Goal: Task Accomplishment & Management: Complete application form

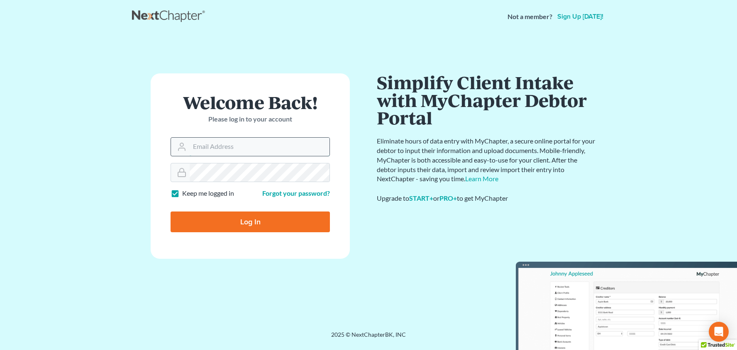
type input "[PERSON_NAME][EMAIL_ADDRESS][DOMAIN_NAME]"
click at [250, 221] on input "Log In" at bounding box center [250, 222] width 159 height 21
type input "Thinking..."
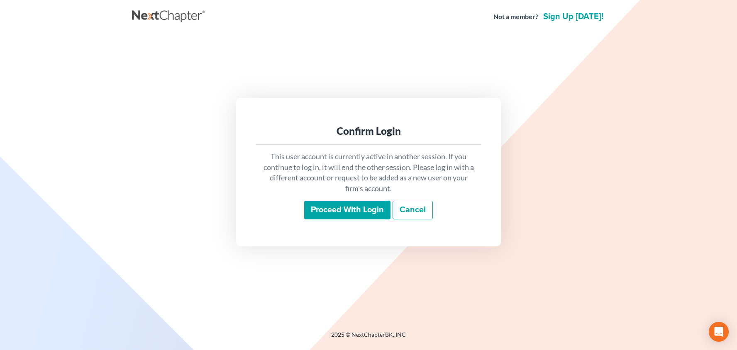
click at [337, 212] on input "Proceed with login" at bounding box center [347, 210] width 86 height 19
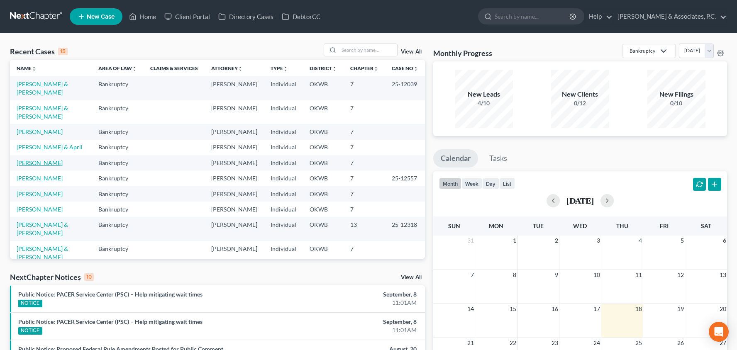
click at [39, 159] on link "[PERSON_NAME]" at bounding box center [40, 162] width 46 height 7
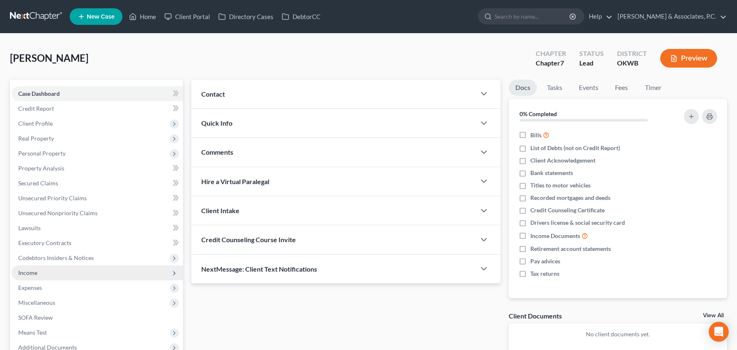
click at [81, 274] on span "Income" at bounding box center [97, 273] width 171 height 15
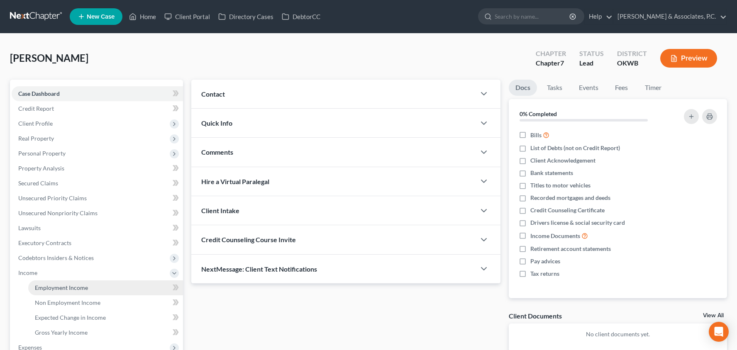
click at [82, 282] on link "Employment Income" at bounding box center [105, 288] width 155 height 15
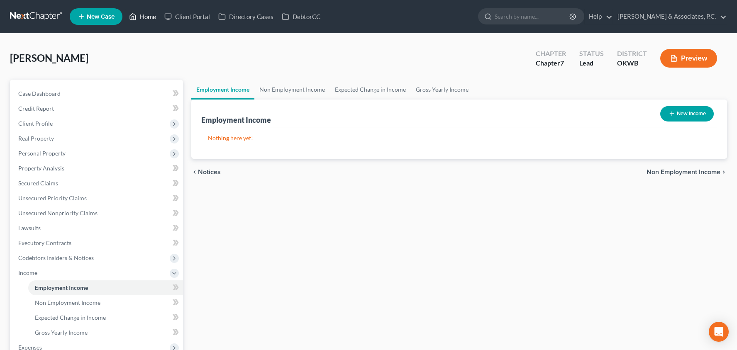
click at [150, 19] on link "Home" at bounding box center [142, 16] width 35 height 15
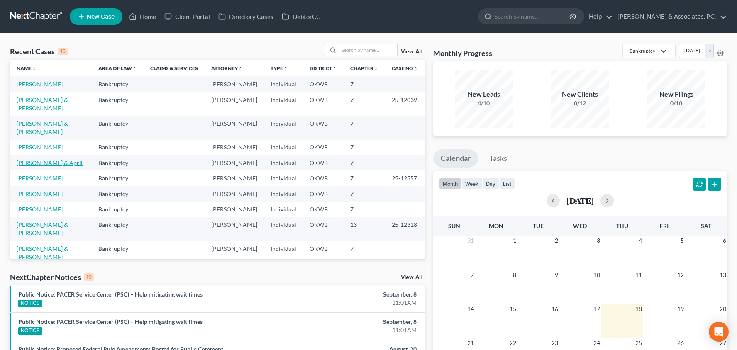
click at [39, 159] on link "[PERSON_NAME] & April" at bounding box center [50, 162] width 66 height 7
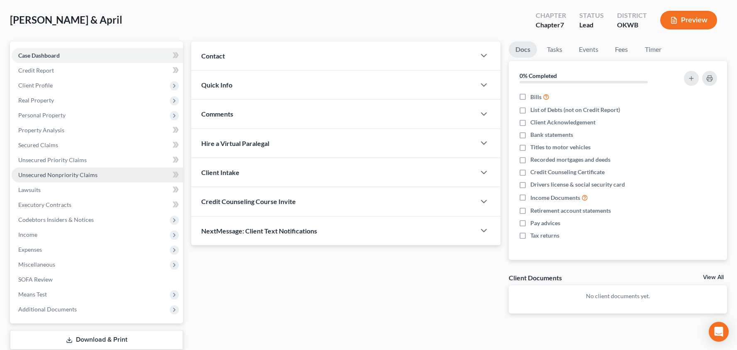
scroll to position [42, 0]
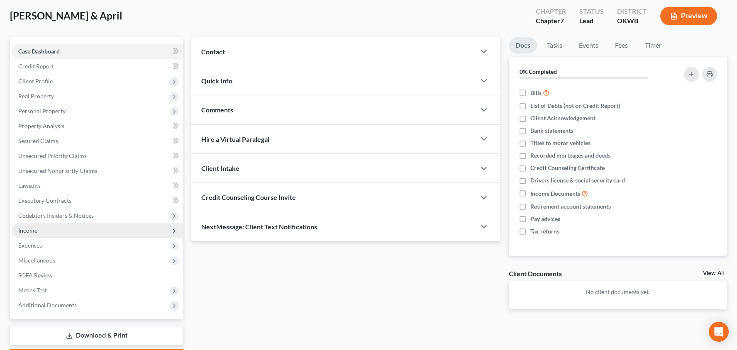
click at [55, 227] on span "Income" at bounding box center [97, 230] width 171 height 15
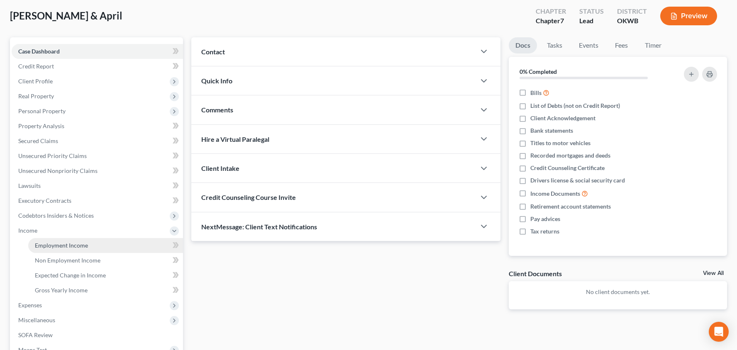
click at [61, 244] on span "Employment Income" at bounding box center [61, 245] width 53 height 7
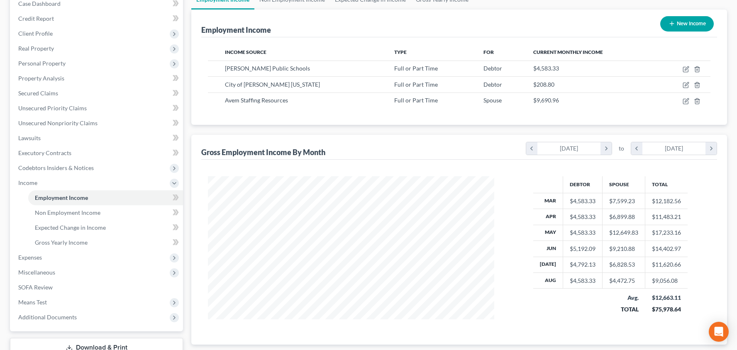
scroll to position [44, 0]
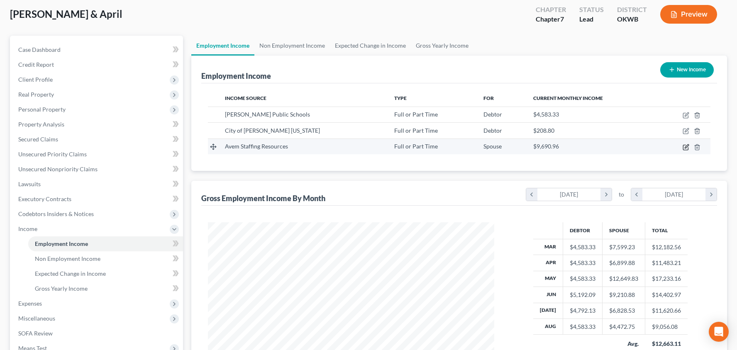
click at [686, 147] on icon "button" at bounding box center [686, 147] width 7 height 7
select select "0"
select select "37"
select select "2"
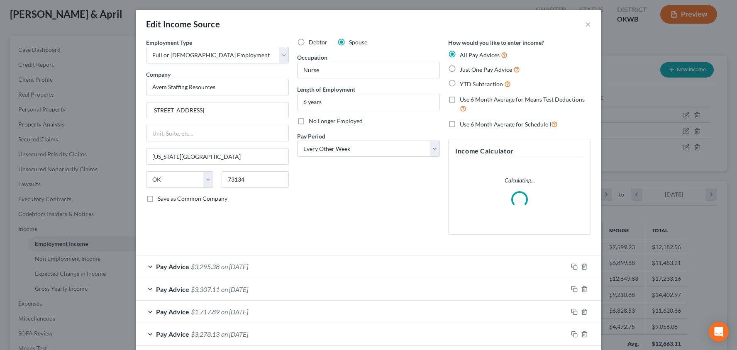
scroll to position [0, 0]
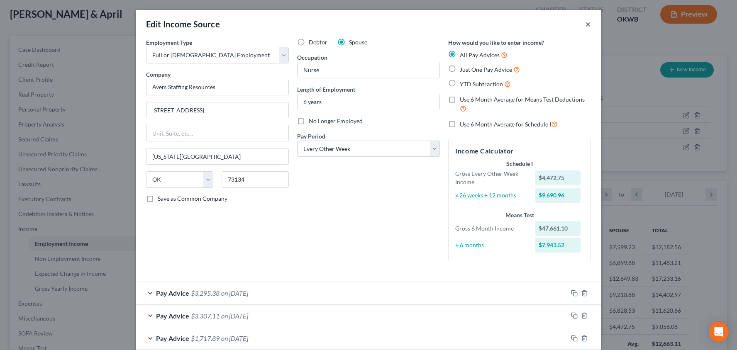
click at [587, 25] on button "×" at bounding box center [588, 24] width 6 height 10
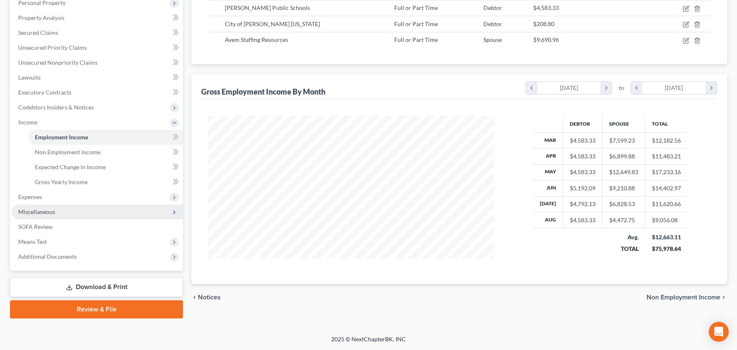
scroll to position [151, 0]
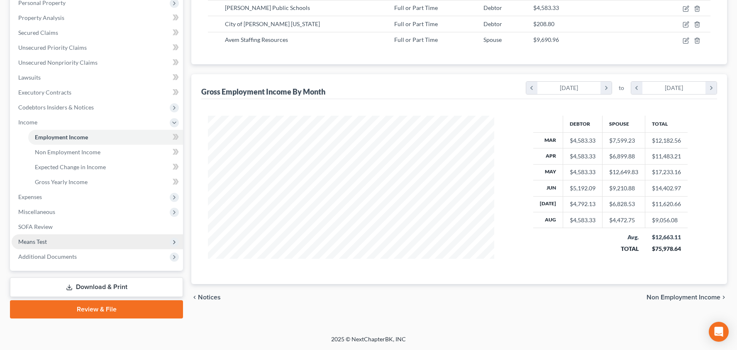
click at [100, 236] on span "Means Test" at bounding box center [97, 241] width 171 height 15
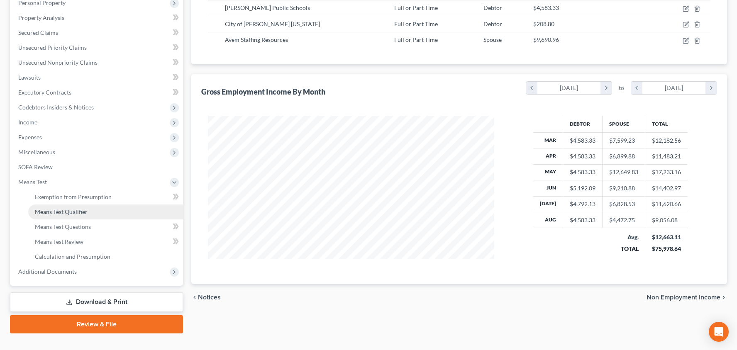
click at [103, 210] on link "Means Test Qualifier" at bounding box center [105, 212] width 155 height 15
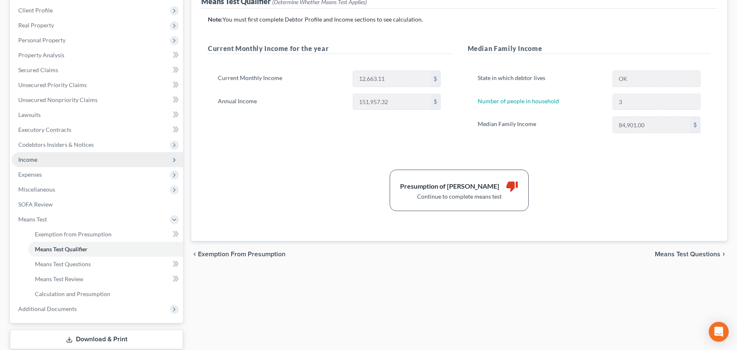
scroll to position [119, 0]
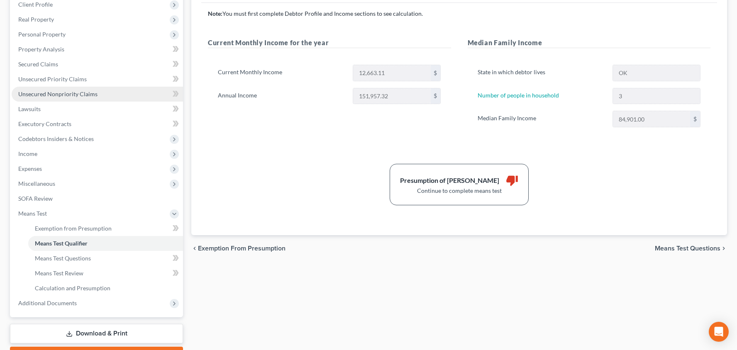
click at [95, 95] on span "Unsecured Nonpriority Claims" at bounding box center [57, 93] width 79 height 7
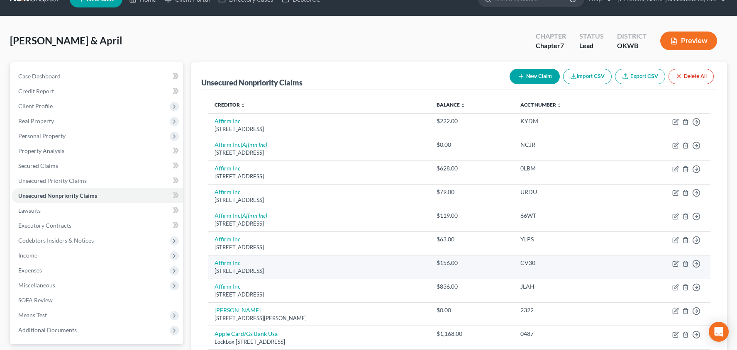
scroll to position [17, 0]
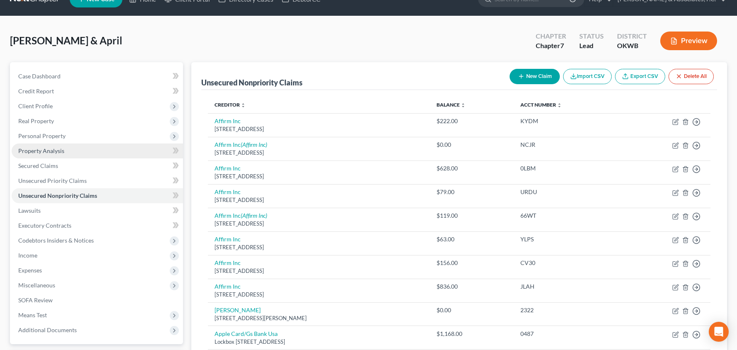
click at [86, 150] on link "Property Analysis" at bounding box center [97, 151] width 171 height 15
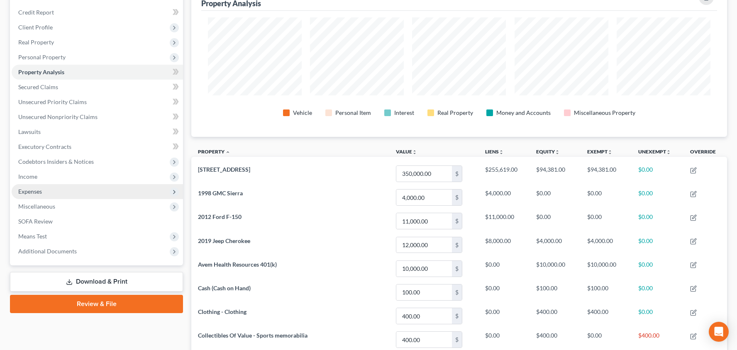
click at [75, 192] on span "Expenses" at bounding box center [97, 191] width 171 height 15
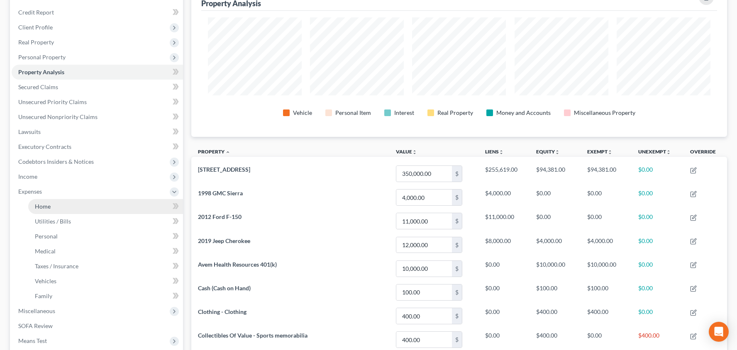
click at [76, 205] on link "Home" at bounding box center [105, 206] width 155 height 15
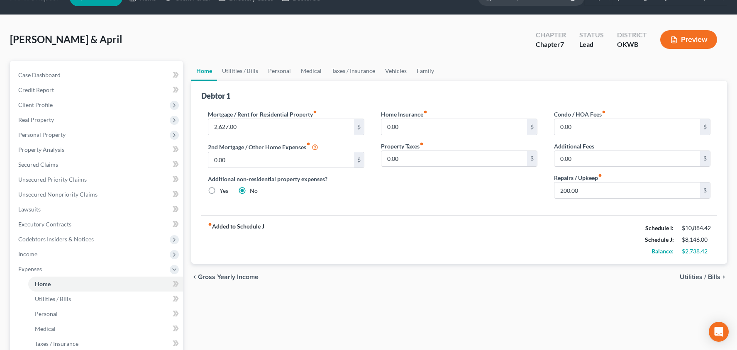
click at [698, 278] on span "Utilities / Bills" at bounding box center [700, 277] width 41 height 7
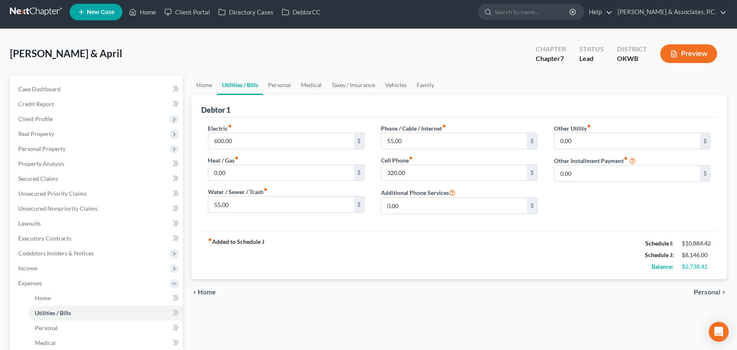
click at [704, 294] on span "Personal" at bounding box center [707, 292] width 27 height 7
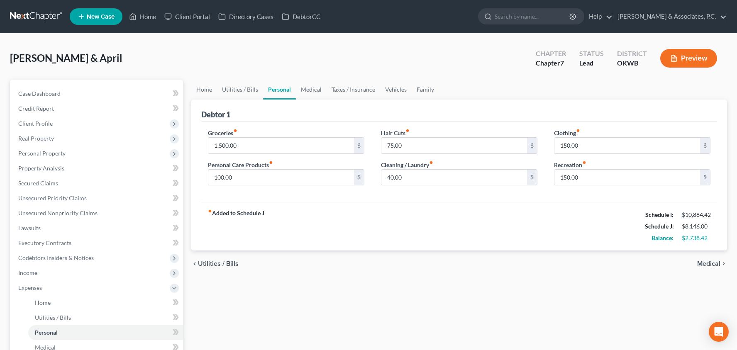
click at [710, 261] on span "Medical" at bounding box center [708, 264] width 23 height 7
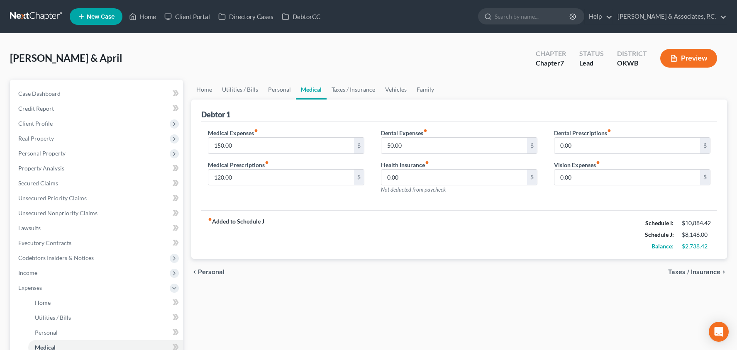
click at [699, 268] on div "chevron_left Personal Taxes / Insurance chevron_right" at bounding box center [459, 272] width 536 height 27
click at [699, 269] on span "Taxes / Insurance" at bounding box center [694, 272] width 52 height 7
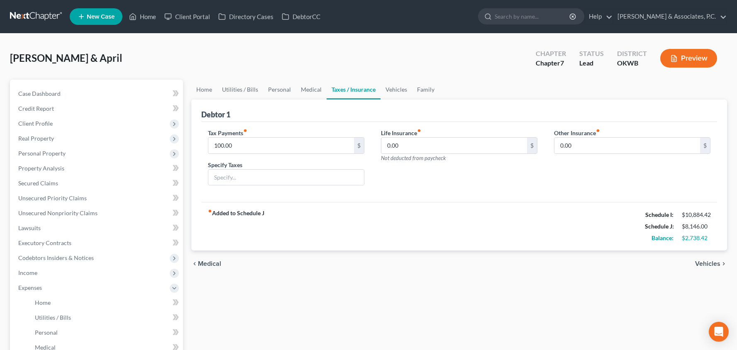
click at [703, 266] on span "Vehicles" at bounding box center [707, 264] width 25 height 7
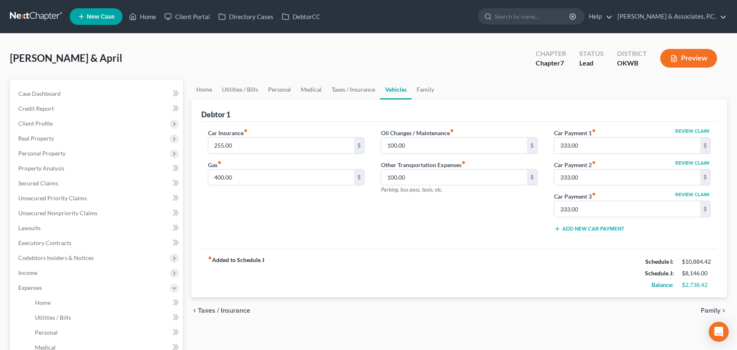
click at [715, 309] on span "Family" at bounding box center [711, 310] width 20 height 7
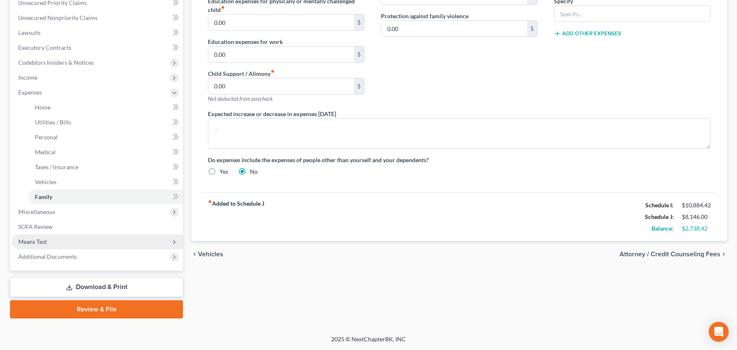
click at [115, 237] on span "Means Test" at bounding box center [97, 241] width 171 height 15
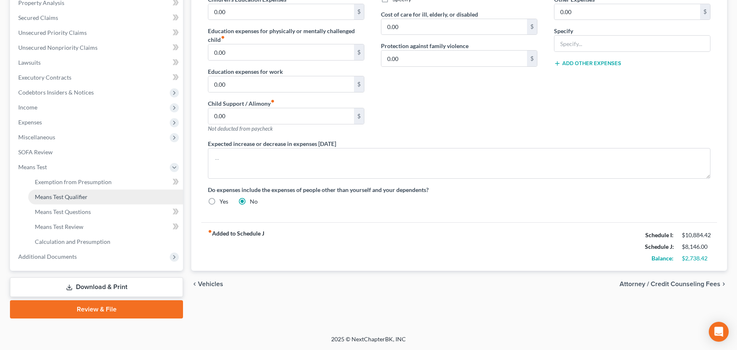
click at [108, 196] on link "Means Test Qualifier" at bounding box center [105, 197] width 155 height 15
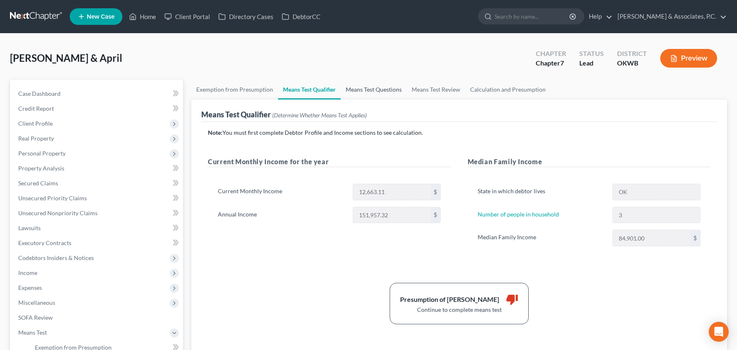
click at [368, 92] on link "Means Test Questions" at bounding box center [374, 90] width 66 height 20
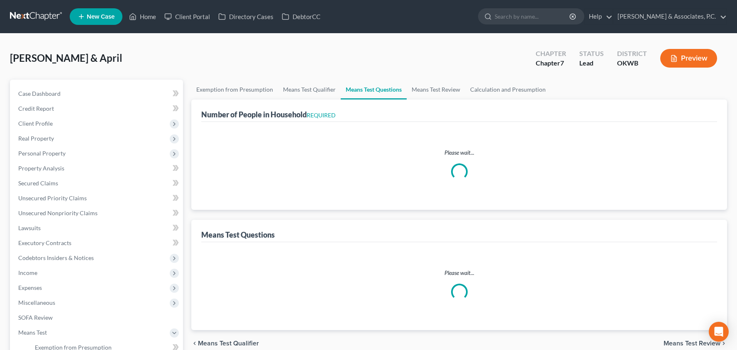
select select "0"
select select "60"
select select "1"
select select "60"
select select "1"
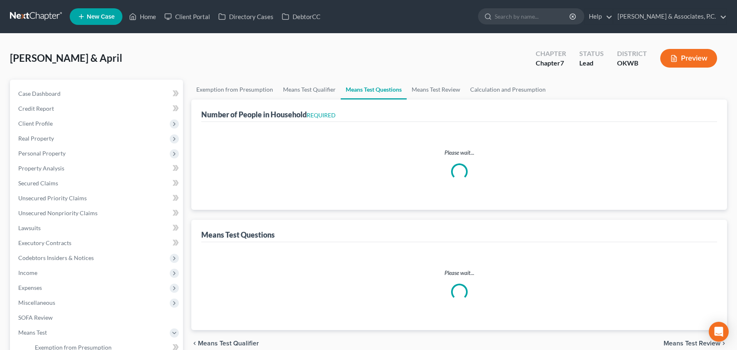
select select "60"
select select "1"
select select "60"
select select "3"
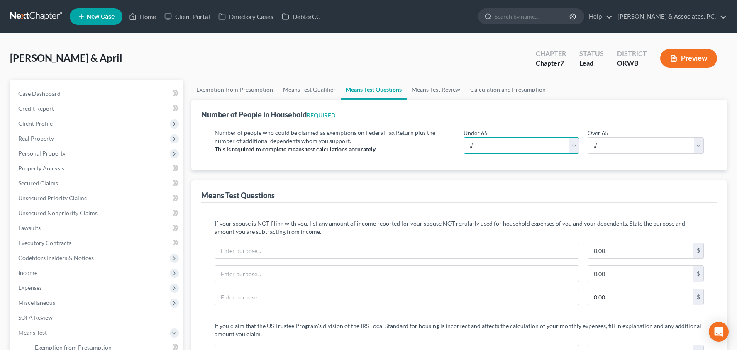
select select "3"
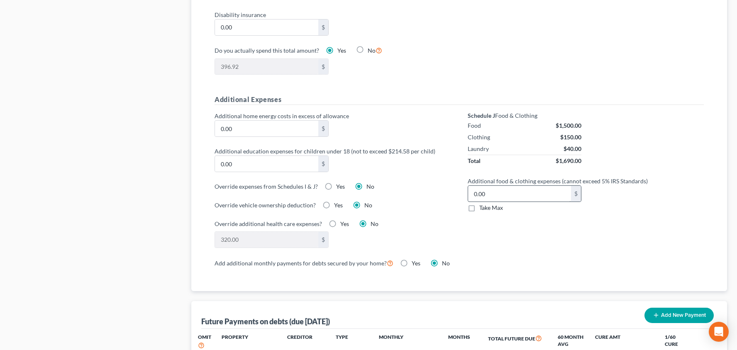
scroll to position [544, 0]
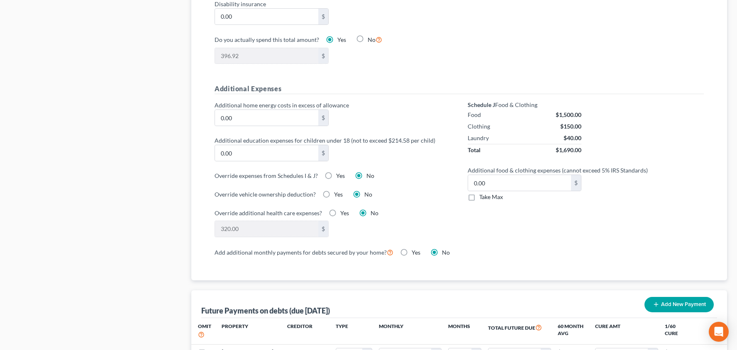
click at [479, 197] on label "Take Max" at bounding box center [491, 197] width 24 height 8
click at [483, 197] on input "Take Max" at bounding box center [485, 195] width 5 height 5
checkbox input "true"
type input "63.00"
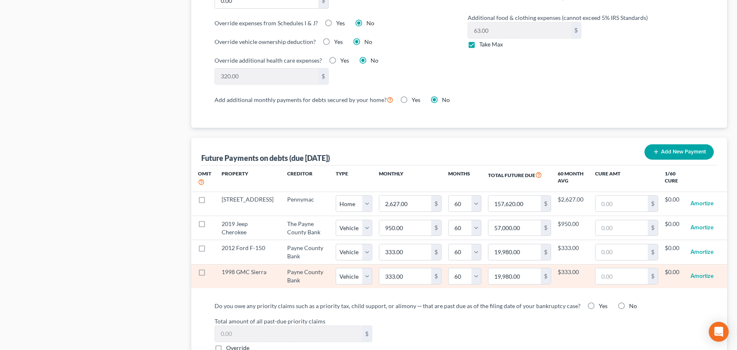
scroll to position [723, 0]
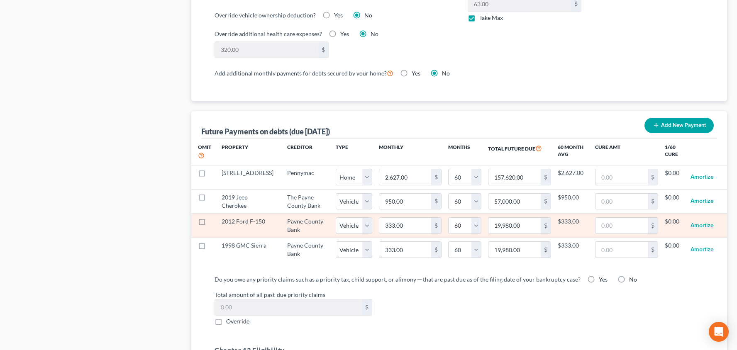
click at [210, 224] on label at bounding box center [210, 224] width 0 height 0
click at [213, 220] on input "checkbox" at bounding box center [215, 219] width 5 height 5
checkbox input "true"
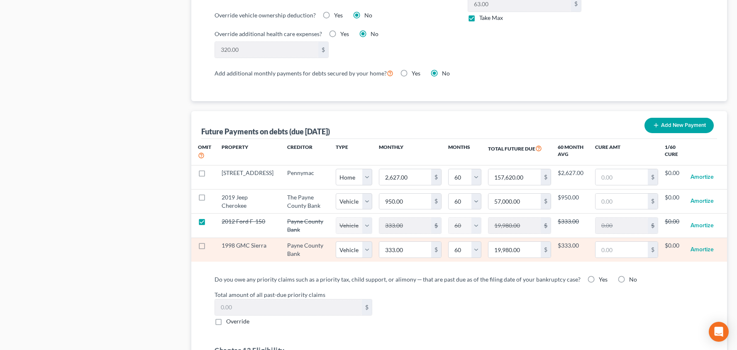
click at [210, 248] on label at bounding box center [210, 248] width 0 height 0
click at [213, 246] on input "checkbox" at bounding box center [215, 244] width 5 height 5
checkbox input "true"
select select "1"
select select "60"
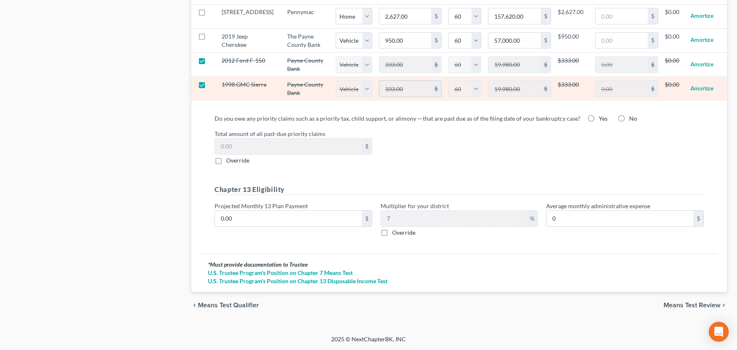
select select "1"
select select "60"
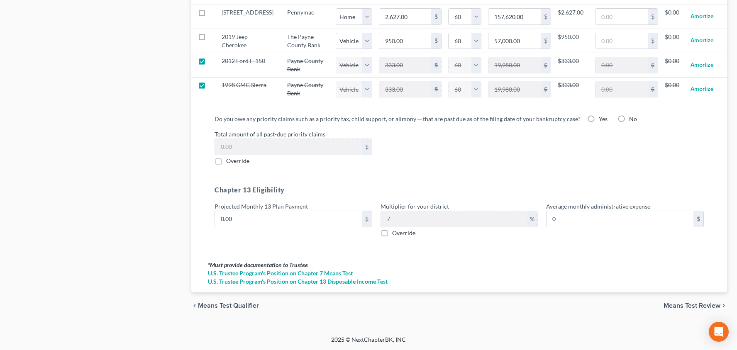
scroll to position [883, 0]
click at [676, 306] on span "Means Test Review" at bounding box center [692, 306] width 57 height 7
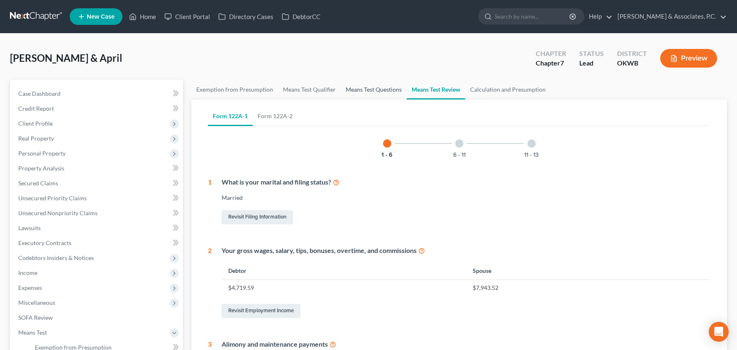
click at [369, 93] on link "Means Test Questions" at bounding box center [374, 90] width 66 height 20
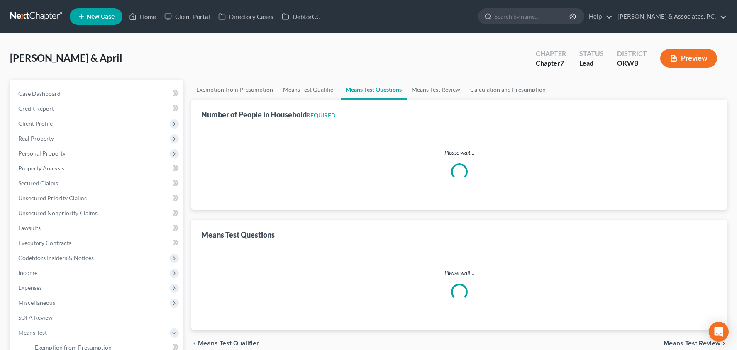
select select "0"
select select "60"
select select "1"
select select "60"
select select "1"
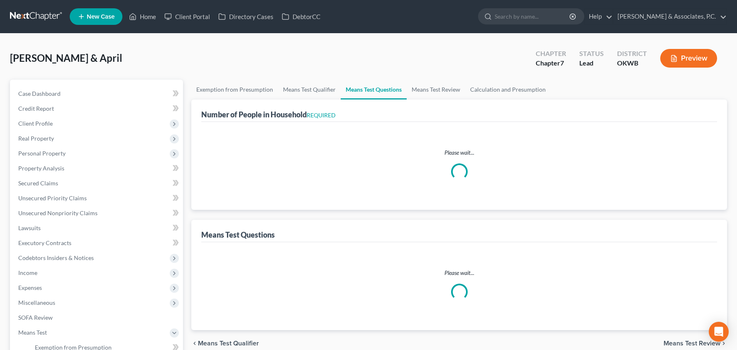
select select "60"
select select "1"
select select "60"
select select "3"
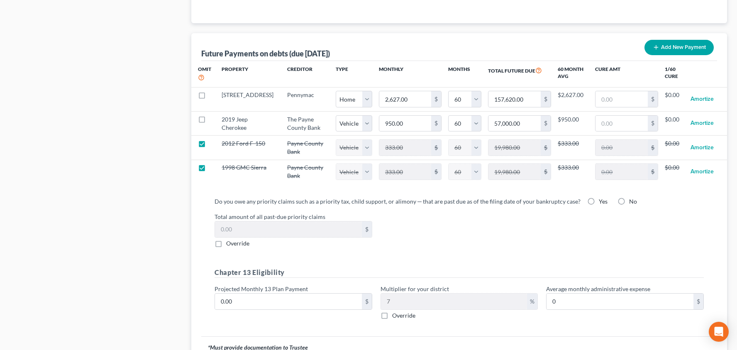
scroll to position [801, 0]
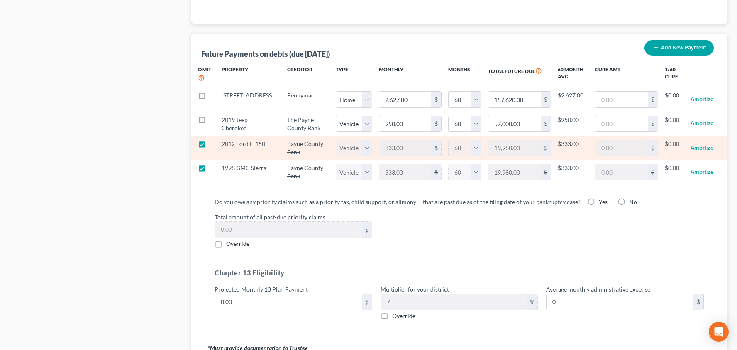
click at [210, 146] on label at bounding box center [210, 146] width 0 height 0
click at [213, 144] on input "checkbox" at bounding box center [215, 142] width 5 height 5
checkbox input "false"
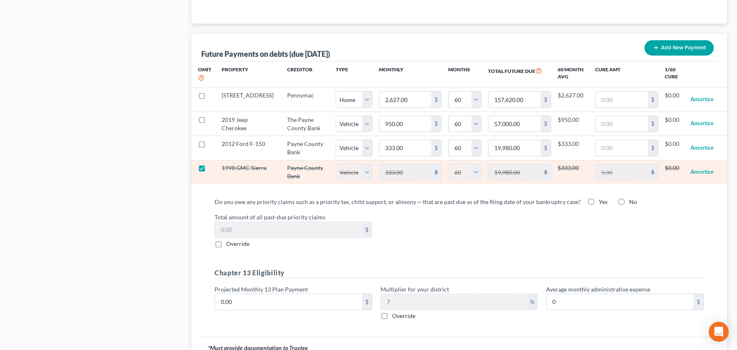
click at [210, 170] on label at bounding box center [210, 170] width 0 height 0
click at [213, 168] on input "checkbox" at bounding box center [215, 166] width 5 height 5
checkbox input "false"
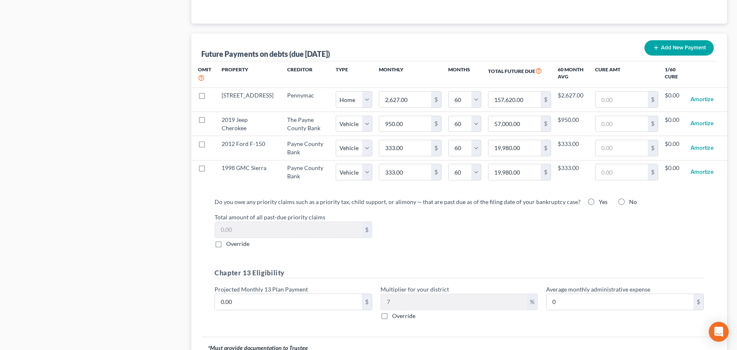
select select "1"
select select "60"
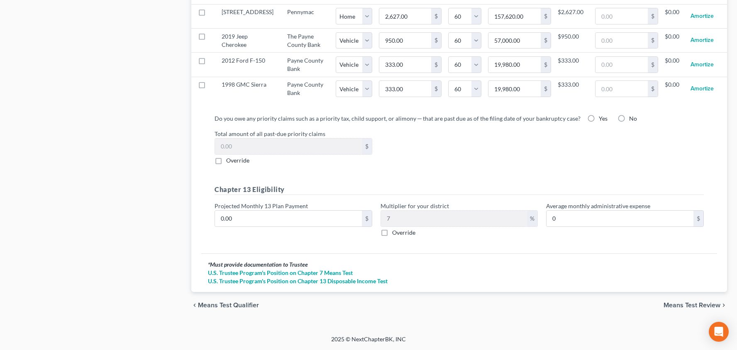
scroll to position [883, 0]
select select "1"
select select "60"
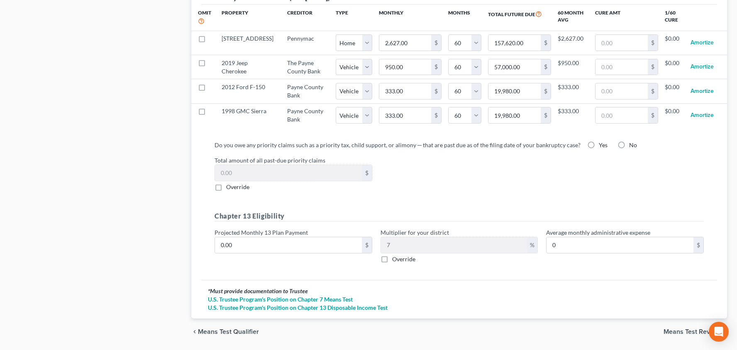
click at [669, 333] on span "Means Test Review" at bounding box center [692, 332] width 57 height 7
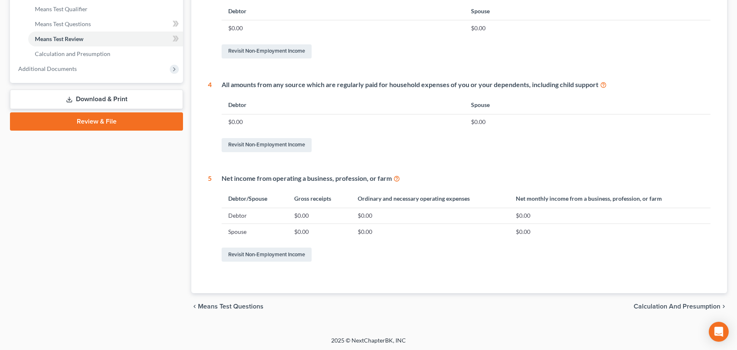
scroll to position [353, 0]
click at [666, 305] on span "Calculation and Presumption" at bounding box center [677, 307] width 87 height 7
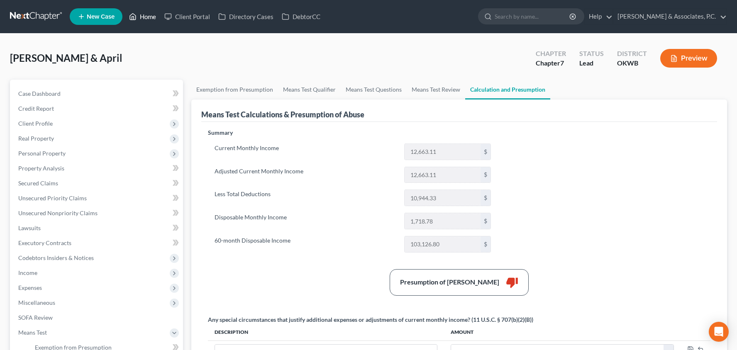
click at [149, 15] on link "Home" at bounding box center [142, 16] width 35 height 15
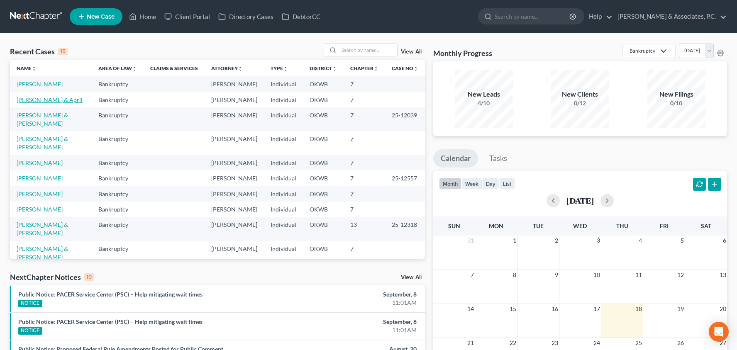
click at [48, 101] on link "[PERSON_NAME] & April" at bounding box center [50, 99] width 66 height 7
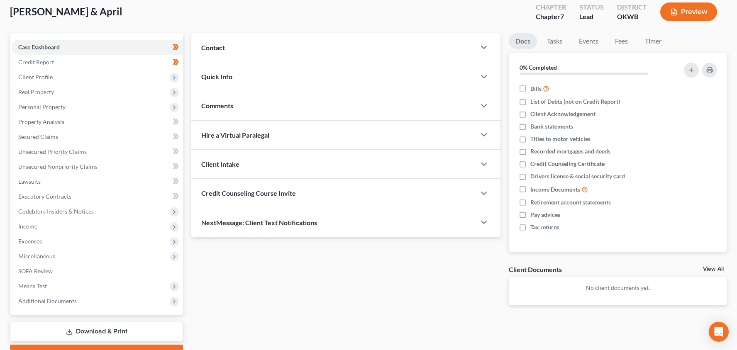
scroll to position [47, 0]
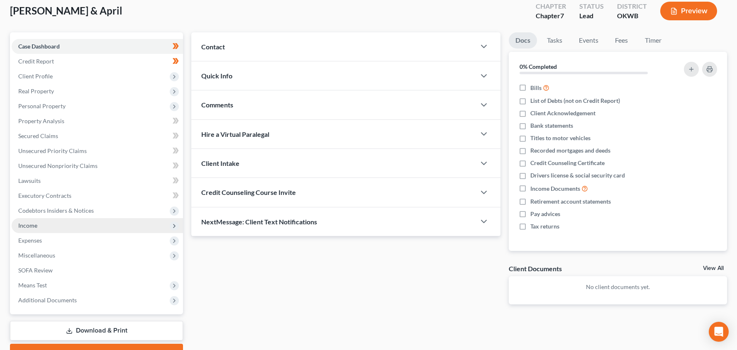
click at [65, 223] on span "Income" at bounding box center [97, 225] width 171 height 15
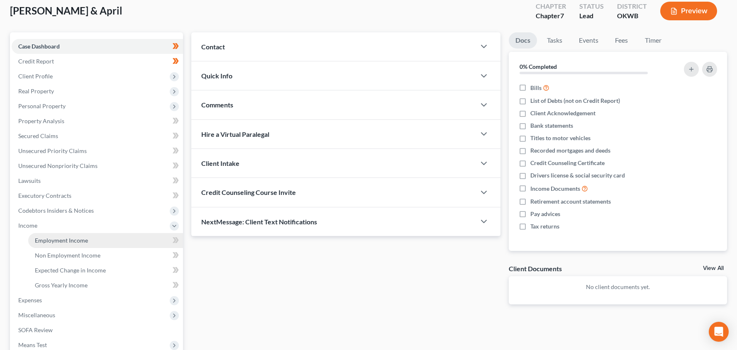
click at [68, 237] on span "Employment Income" at bounding box center [61, 240] width 53 height 7
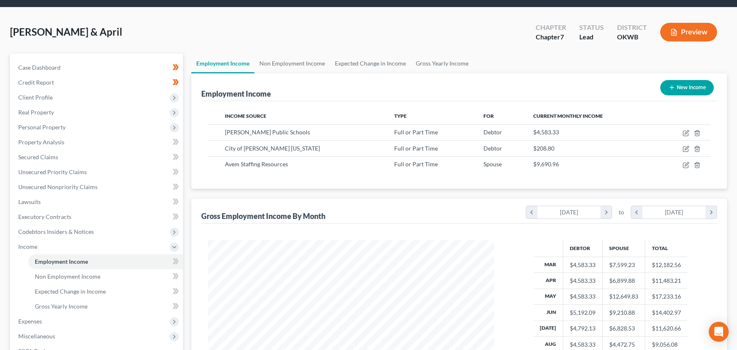
scroll to position [118, 0]
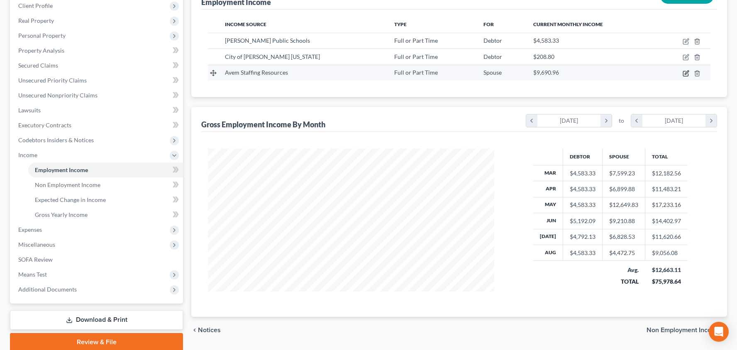
click at [686, 72] on icon "button" at bounding box center [687, 73] width 4 height 4
select select "0"
select select "37"
select select "2"
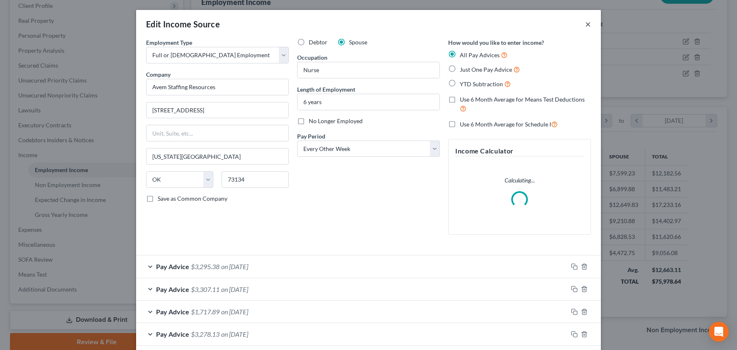
click at [589, 23] on button "×" at bounding box center [588, 24] width 6 height 10
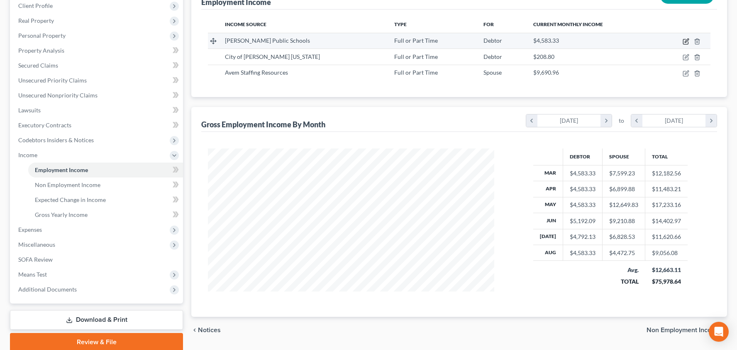
click at [685, 41] on icon "button" at bounding box center [686, 41] width 7 height 7
select select "0"
select select "37"
select select "0"
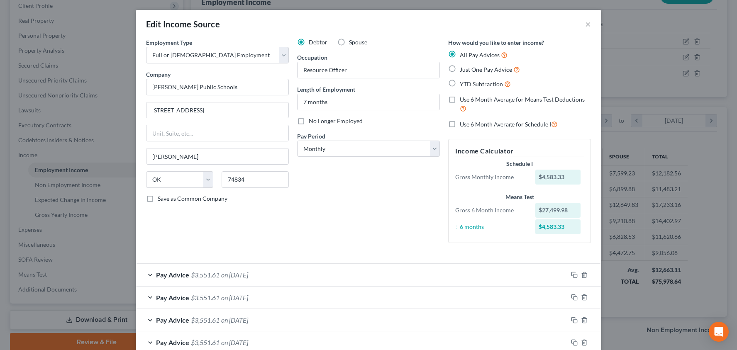
scroll to position [0, 0]
drag, startPoint x: 590, startPoint y: 24, endPoint x: 589, endPoint y: 56, distance: 32.4
click at [590, 24] on button "×" at bounding box center [588, 24] width 6 height 10
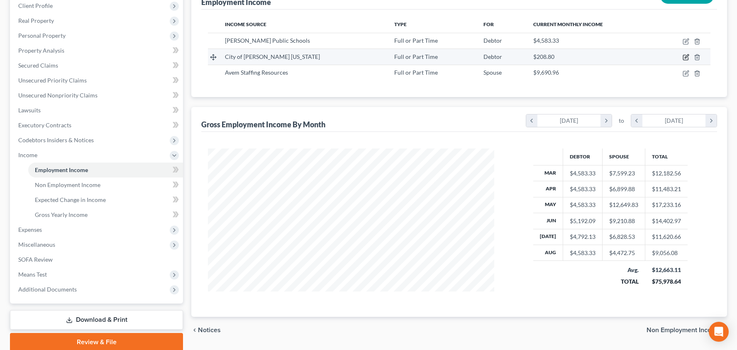
scroll to position [118, 0]
click at [687, 59] on icon "button" at bounding box center [686, 57] width 7 height 7
select select "0"
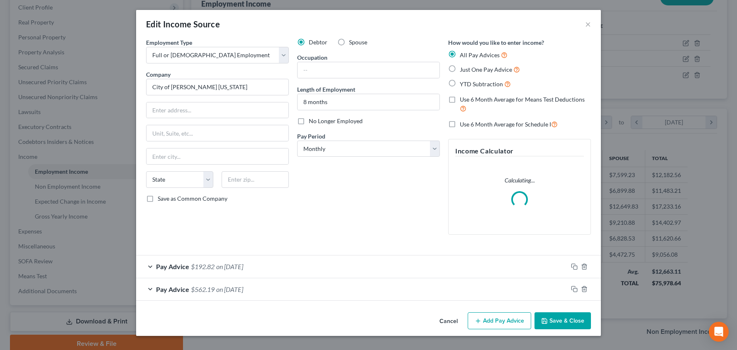
scroll to position [115, 0]
click at [587, 23] on button "×" at bounding box center [588, 24] width 6 height 10
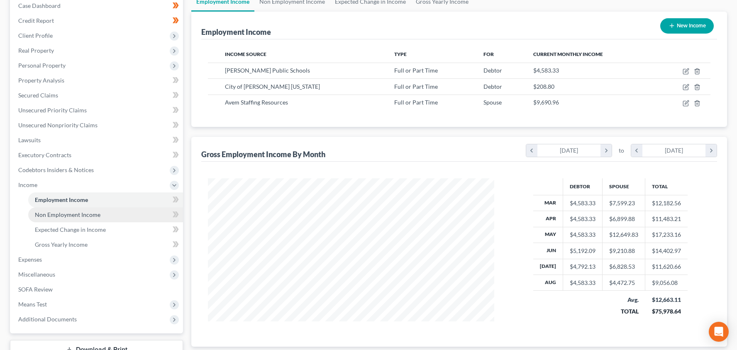
scroll to position [72, 0]
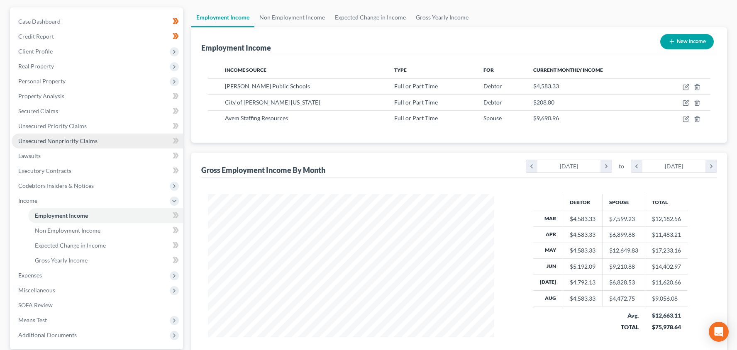
click at [102, 139] on link "Unsecured Nonpriority Claims" at bounding box center [97, 141] width 171 height 15
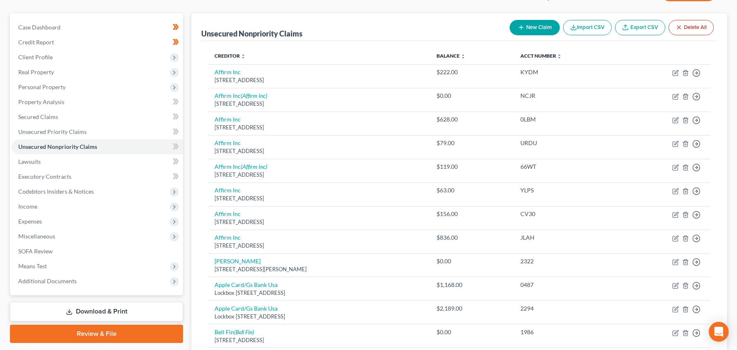
scroll to position [32, 0]
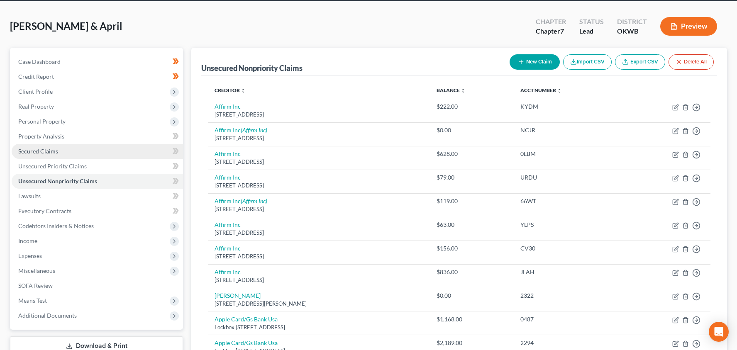
click at [94, 150] on link "Secured Claims" at bounding box center [97, 151] width 171 height 15
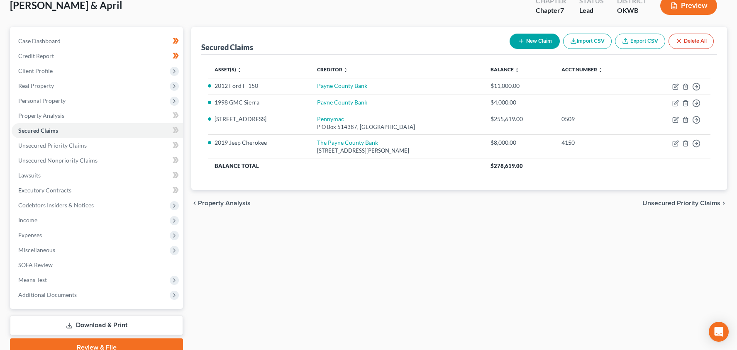
scroll to position [67, 0]
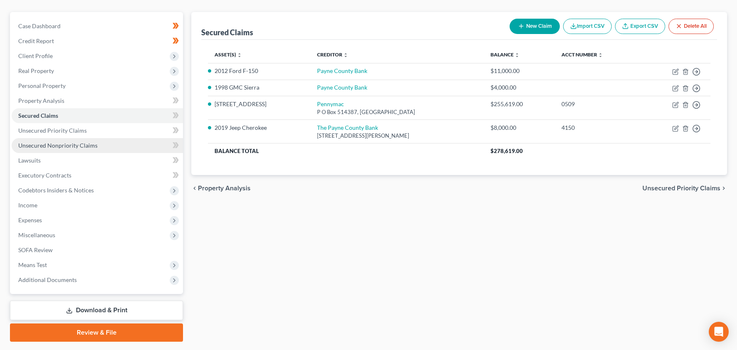
click at [116, 143] on link "Unsecured Nonpriority Claims" at bounding box center [97, 145] width 171 height 15
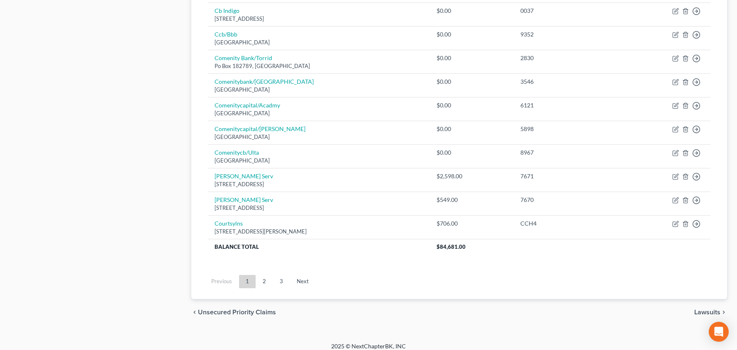
scroll to position [600, 0]
drag, startPoint x: 267, startPoint y: 273, endPoint x: 282, endPoint y: 267, distance: 16.0
click at [267, 276] on link "2" at bounding box center [264, 282] width 17 height 13
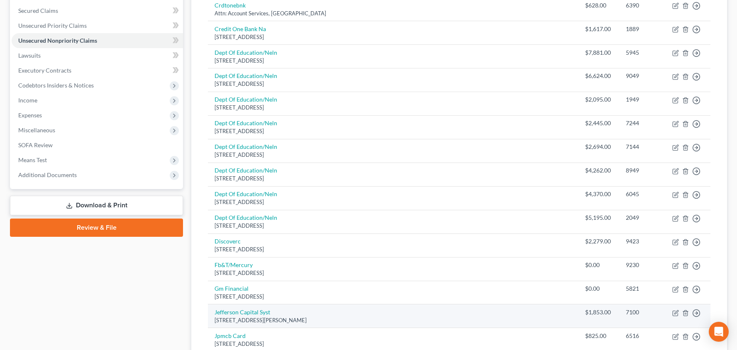
scroll to position [134, 0]
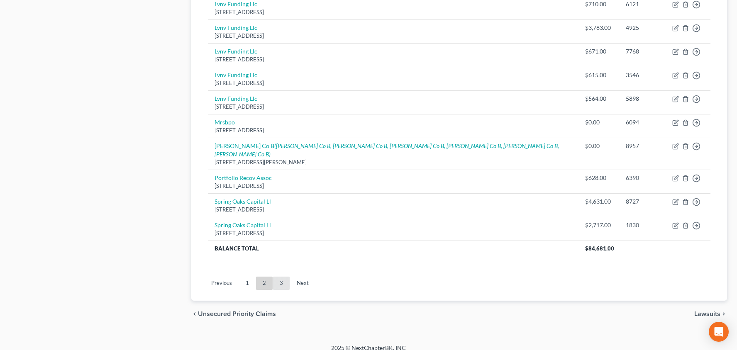
click at [285, 277] on link "3" at bounding box center [281, 283] width 17 height 13
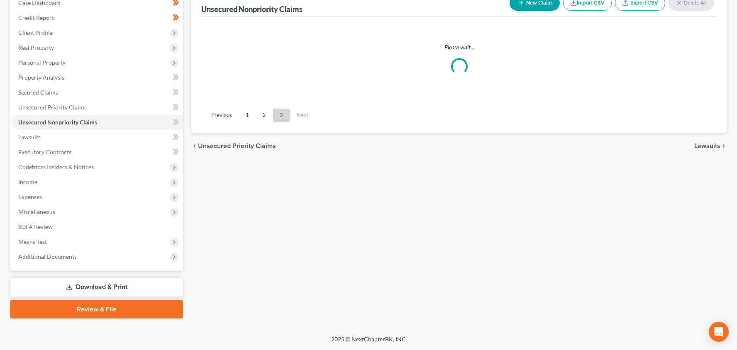
scroll to position [91, 0]
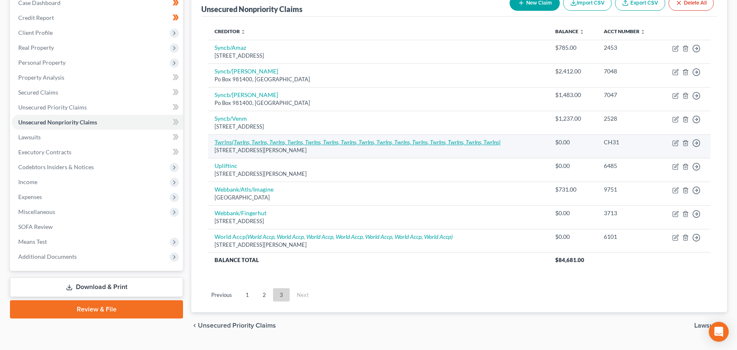
click at [391, 144] on icon "(Twrlns, Twrlns, Twrlns, Twrlns, Twrlns, Twrlns, Twrlns, Twrlns, Twrlns, Twrlns…" at bounding box center [366, 142] width 268 height 7
select select "37"
select select "0"
select select "37"
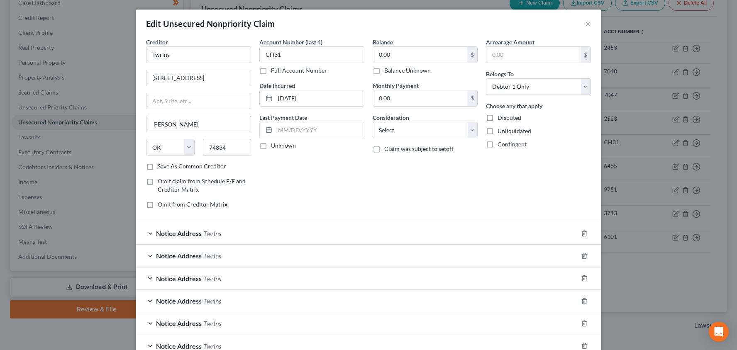
scroll to position [100, 0]
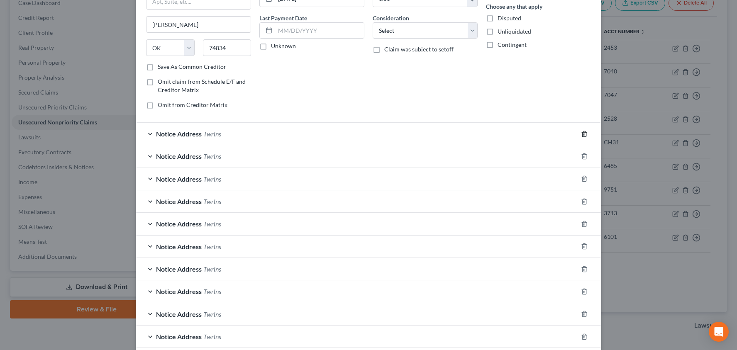
click at [584, 131] on icon "button" at bounding box center [584, 133] width 4 height 5
click at [425, 134] on div "Notice Address Twrlns" at bounding box center [357, 134] width 442 height 22
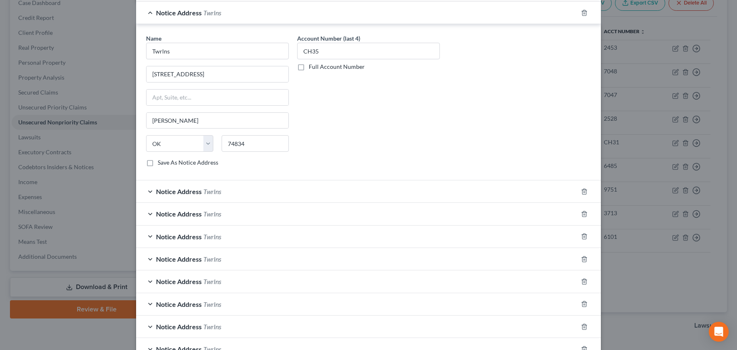
scroll to position [239, 0]
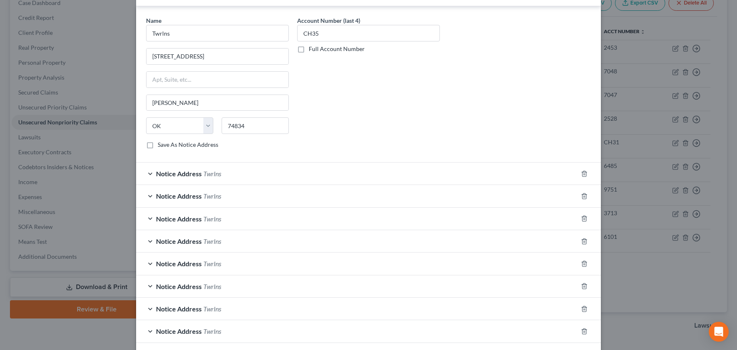
click at [287, 182] on div "Notice Address Twrlns" at bounding box center [357, 174] width 442 height 22
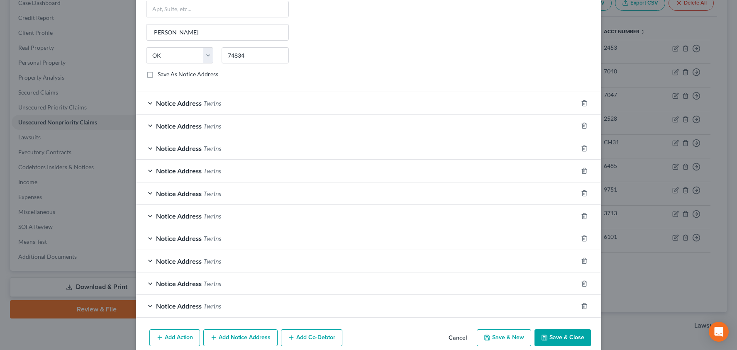
scroll to position [510, 0]
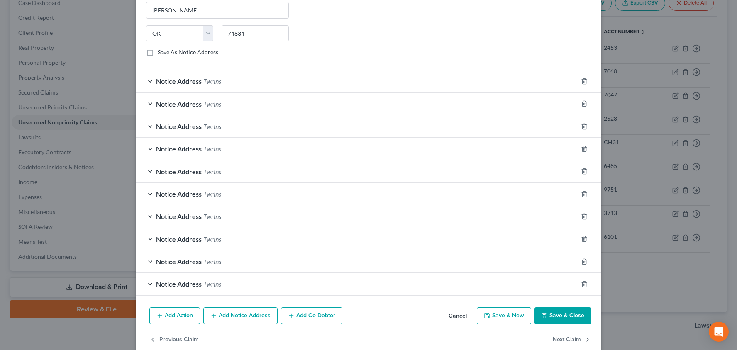
click at [283, 87] on div "Notice Address Twrlns" at bounding box center [357, 81] width 442 height 22
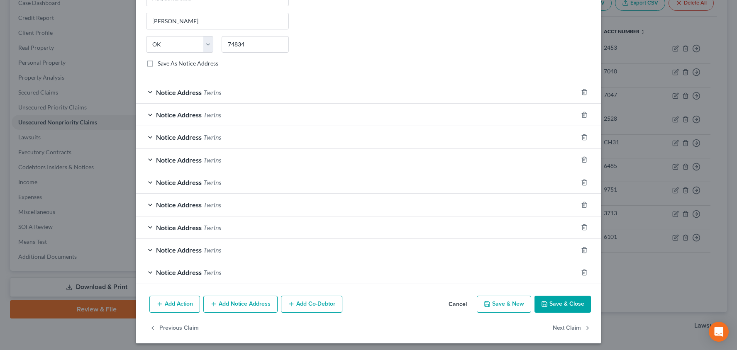
click at [319, 94] on div "Notice Address Twrlns" at bounding box center [357, 92] width 442 height 22
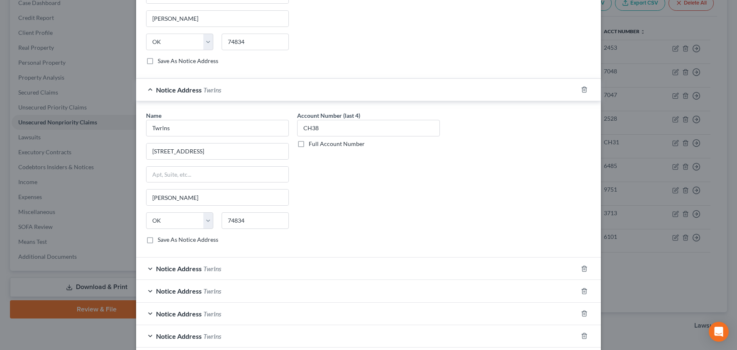
scroll to position [793, 0]
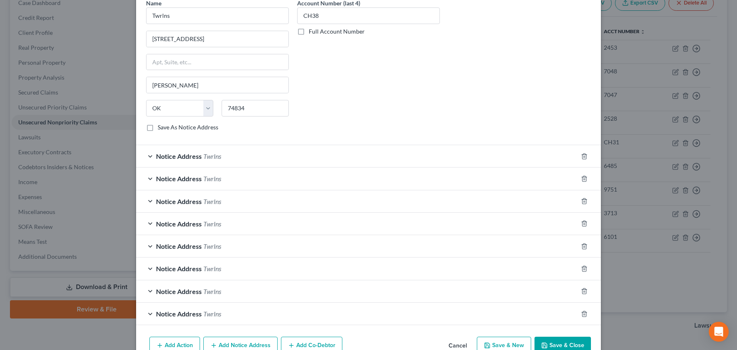
click at [279, 161] on div "Notice Address Twrlns" at bounding box center [357, 156] width 442 height 22
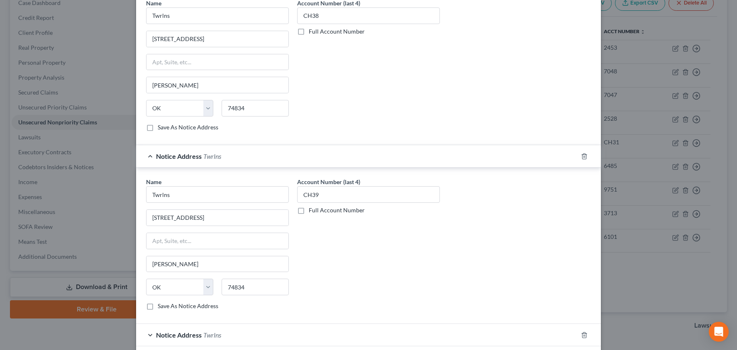
scroll to position [943, 0]
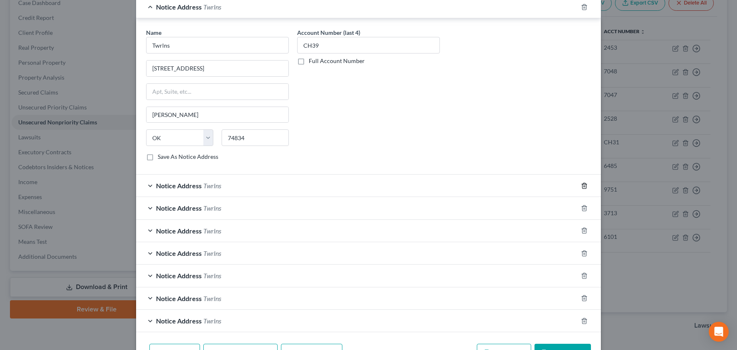
click at [586, 185] on icon "button" at bounding box center [584, 185] width 4 height 5
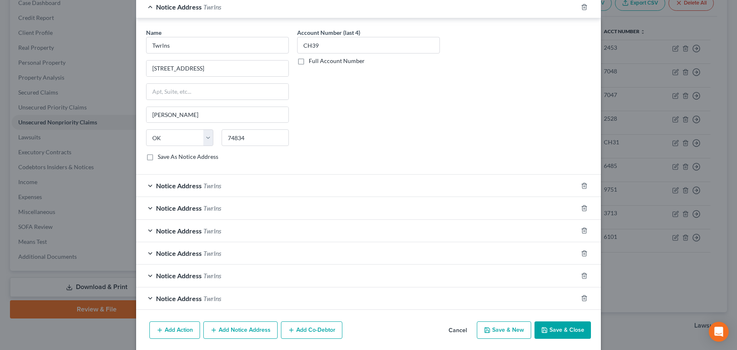
click at [586, 185] on icon "button" at bounding box center [584, 185] width 4 height 5
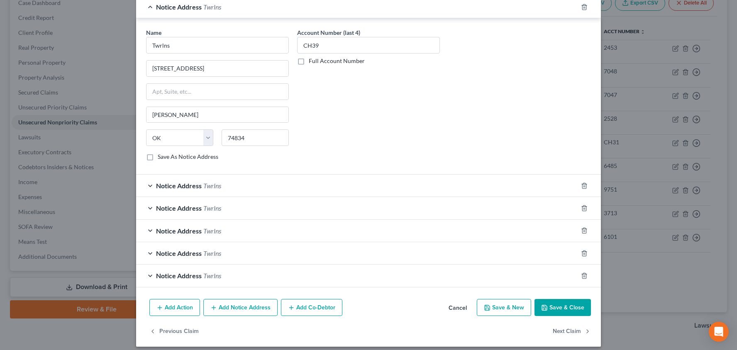
click at [586, 185] on icon "button" at bounding box center [584, 185] width 4 height 5
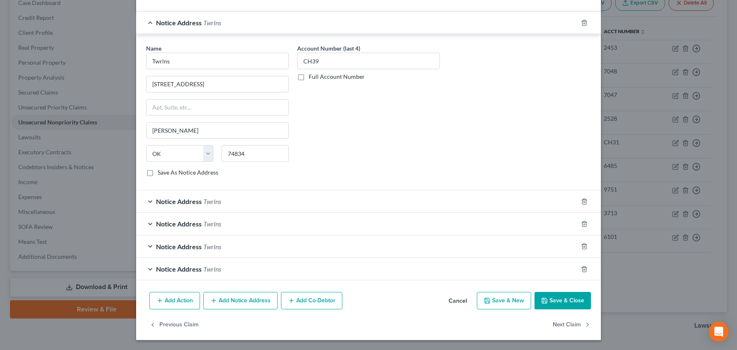
scroll to position [926, 0]
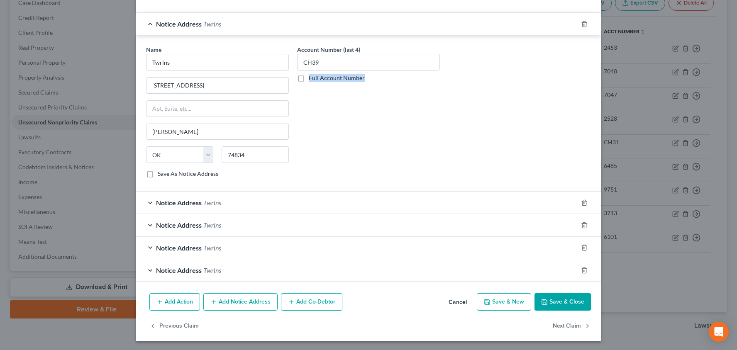
click at [586, 185] on div "Name * Twrlns [GEOGRAPHIC_DATA] [PERSON_NAME][GEOGRAPHIC_DATA] [US_STATE] AK AR…" at bounding box center [368, 113] width 465 height 156
click at [584, 201] on icon "button" at bounding box center [584, 203] width 7 height 7
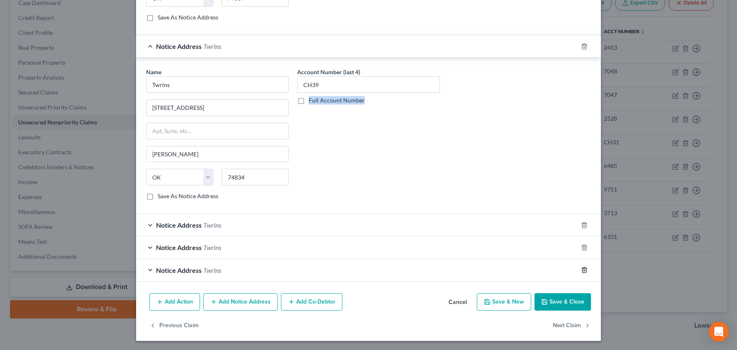
click at [585, 272] on icon "button" at bounding box center [584, 270] width 4 height 5
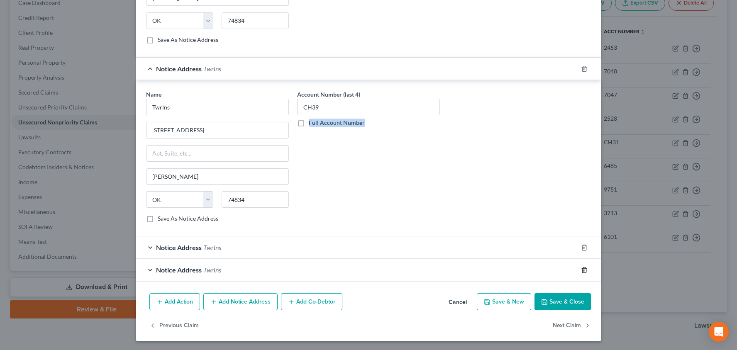
click at [585, 272] on icon "button" at bounding box center [584, 269] width 4 height 5
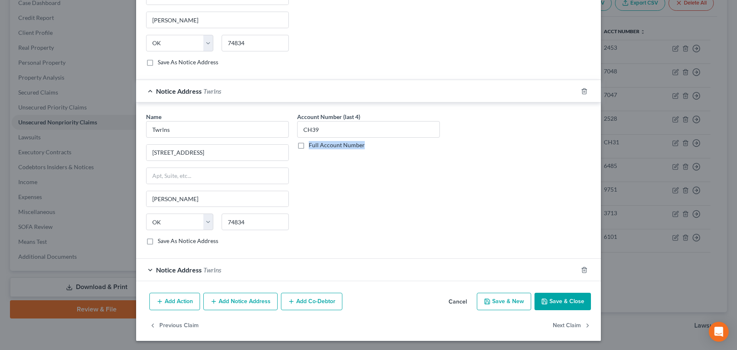
click at [585, 272] on icon "button" at bounding box center [584, 269] width 4 height 5
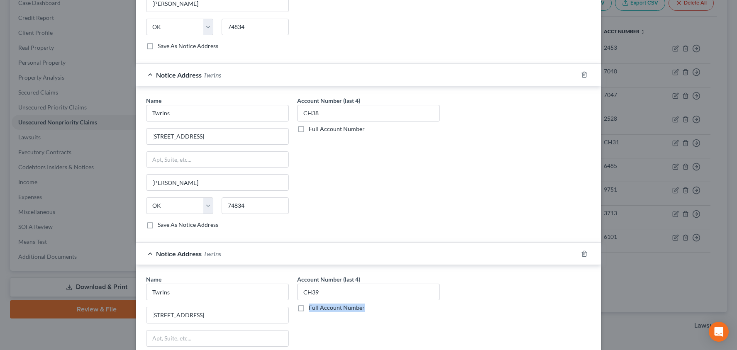
scroll to position [681, 0]
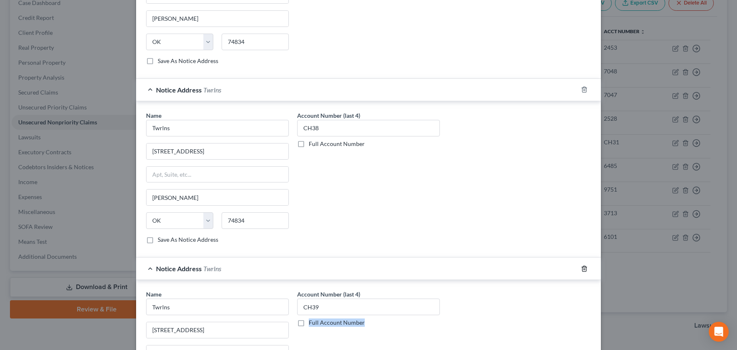
click at [584, 267] on icon "button" at bounding box center [584, 269] width 7 height 7
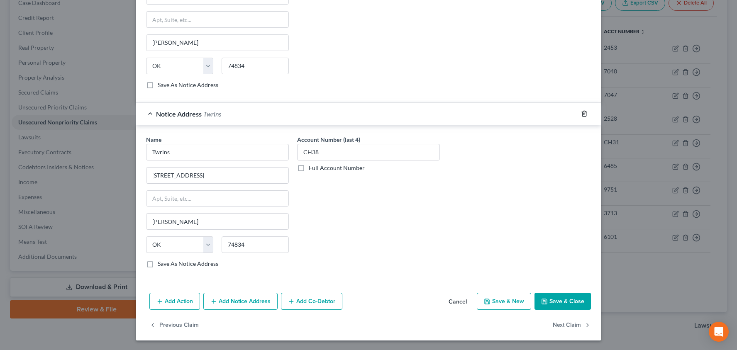
click at [584, 114] on line "button" at bounding box center [584, 115] width 0 height 2
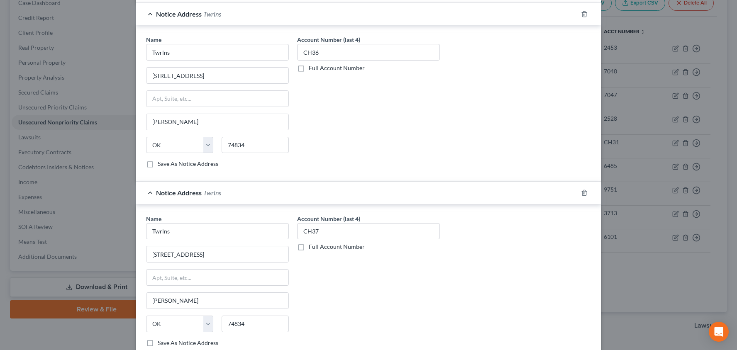
scroll to position [351, 0]
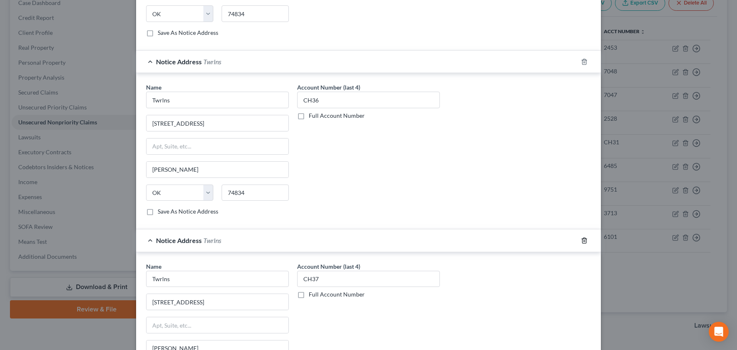
click at [585, 239] on icon "button" at bounding box center [584, 240] width 7 height 7
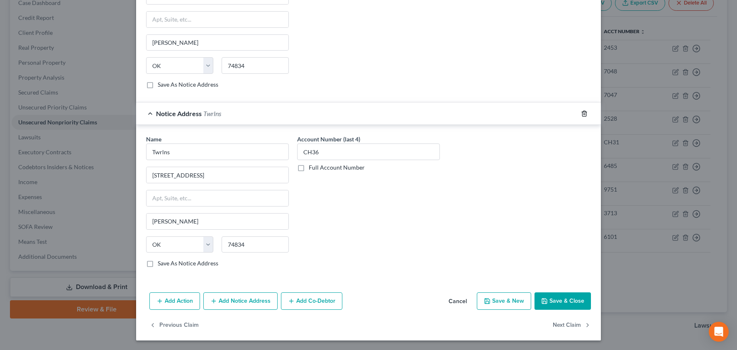
click at [583, 114] on icon "button" at bounding box center [584, 113] width 7 height 7
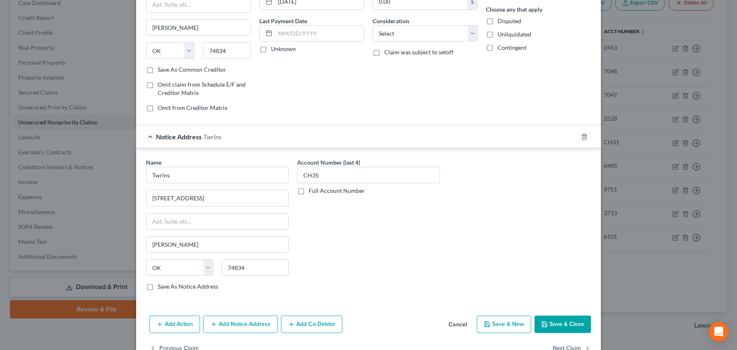
scroll to position [105, 0]
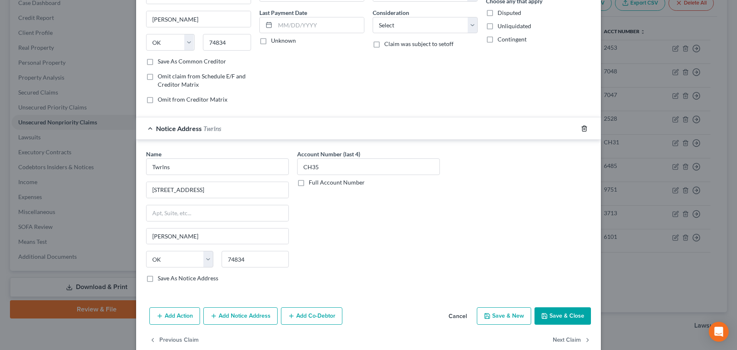
click at [583, 127] on polyline "button" at bounding box center [584, 127] width 5 height 0
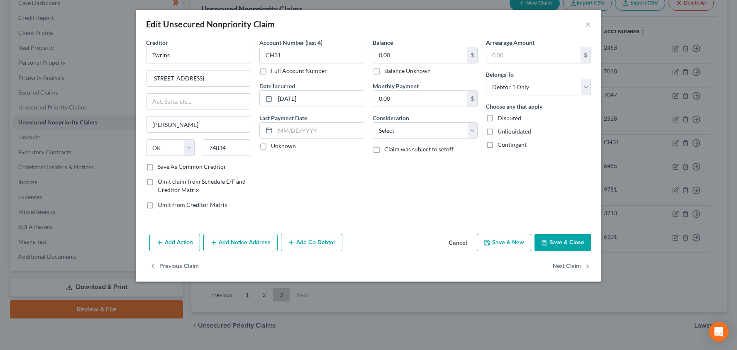
scroll to position [0, 0]
click at [553, 246] on button "Save & Close" at bounding box center [562, 242] width 56 height 17
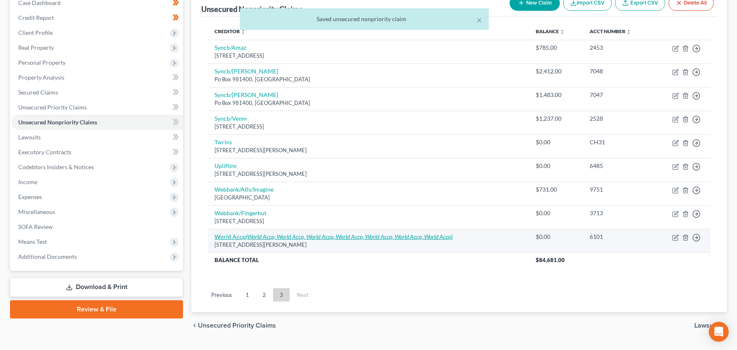
click at [347, 233] on icon "(World Accp, World Accp, World Accp, World Accp, World Accp, World Accp, World …" at bounding box center [349, 236] width 207 height 7
select select "42"
select select "2"
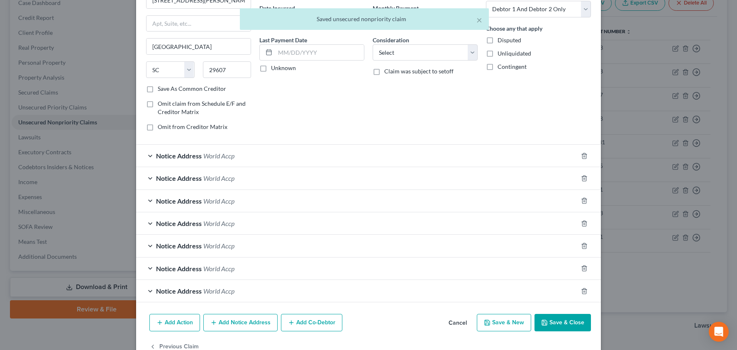
scroll to position [78, 0]
click at [332, 140] on form "Creditor * World Accp [GEOGRAPHIC_DATA][PERSON_NAME] [US_STATE][GEOGRAPHIC_DATA…" at bounding box center [368, 131] width 445 height 342
click at [334, 156] on div "Notice Address World Accp" at bounding box center [357, 155] width 442 height 22
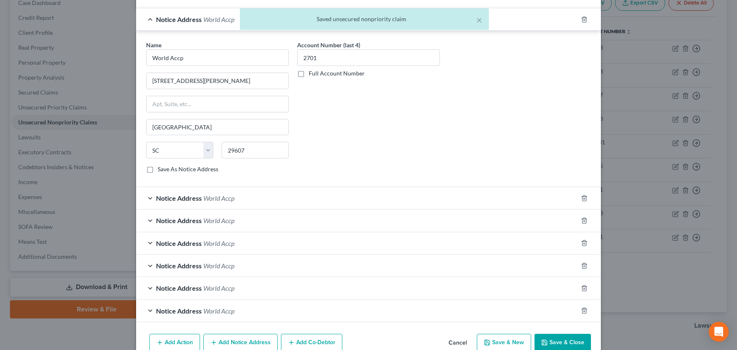
scroll to position [255, 0]
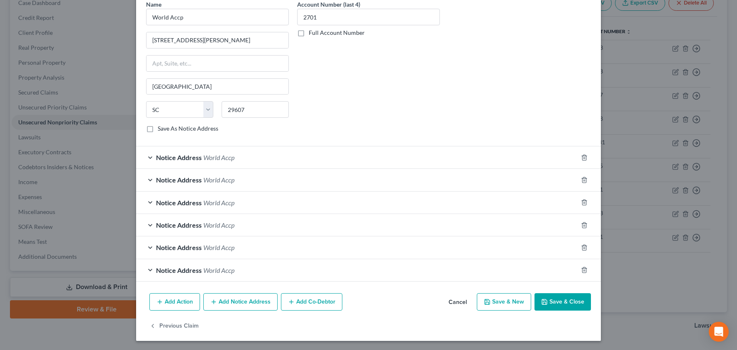
click at [338, 164] on div "Notice Address World Accp" at bounding box center [357, 157] width 442 height 22
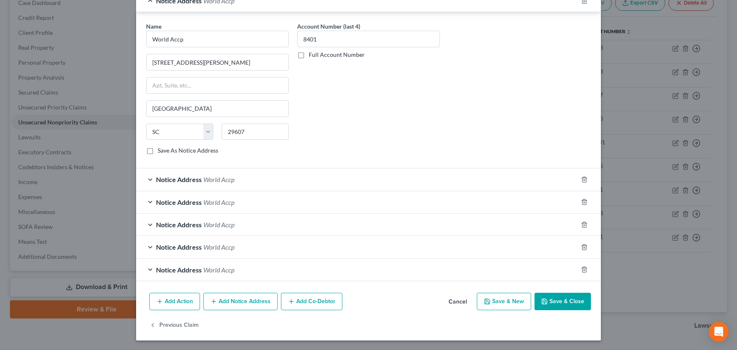
click at [339, 183] on div "Notice Address World Accp" at bounding box center [357, 179] width 442 height 22
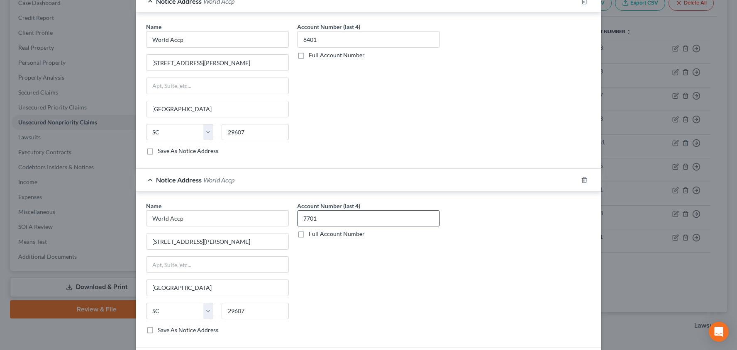
scroll to position [568, 0]
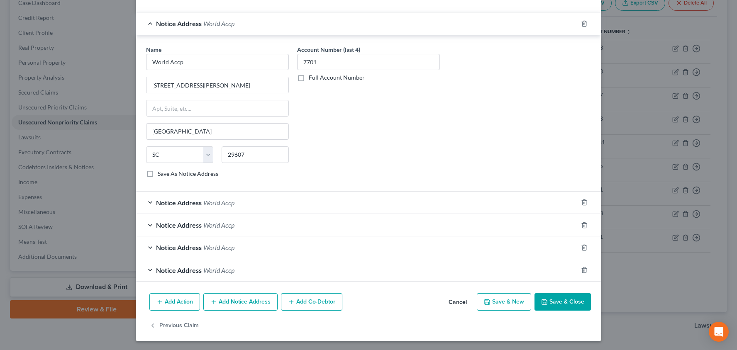
click at [343, 208] on div "Notice Address World Accp" at bounding box center [357, 203] width 442 height 22
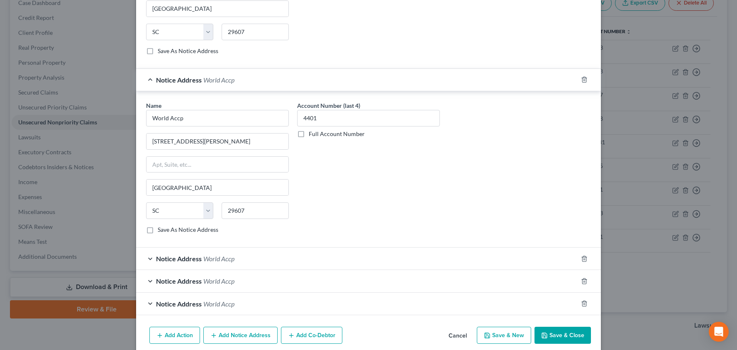
scroll to position [700, 0]
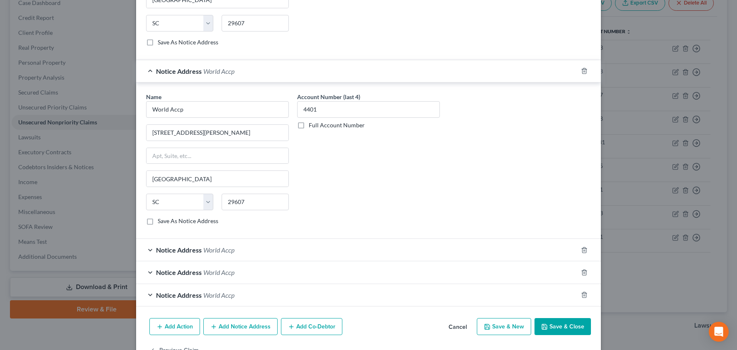
click at [347, 247] on div "Notice Address World Accp" at bounding box center [357, 250] width 442 height 22
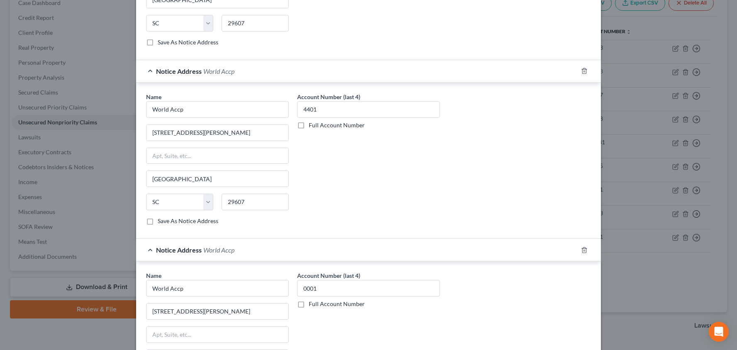
scroll to position [843, 0]
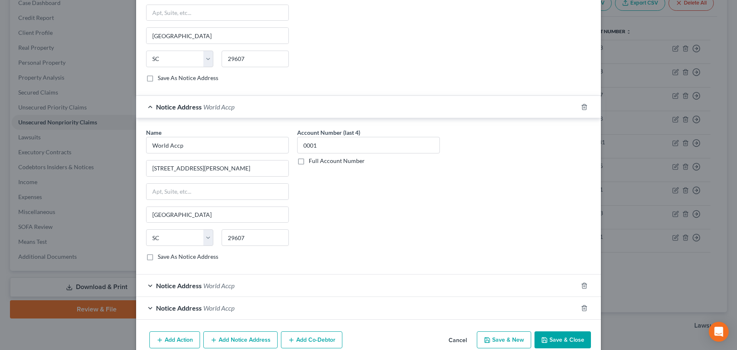
click at [347, 291] on div "Notice Address World Accp" at bounding box center [357, 286] width 442 height 22
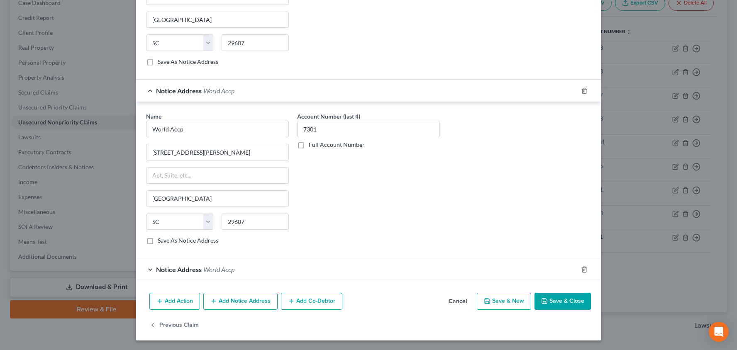
scroll to position [1037, 0]
click at [381, 270] on div "Notice Address World Accp" at bounding box center [357, 270] width 442 height 22
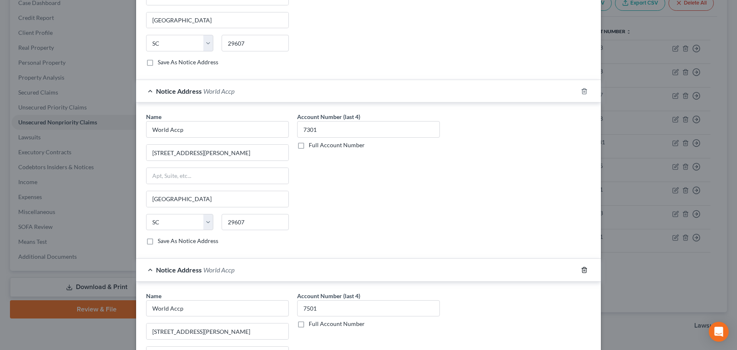
click at [586, 272] on icon "button" at bounding box center [584, 269] width 4 height 5
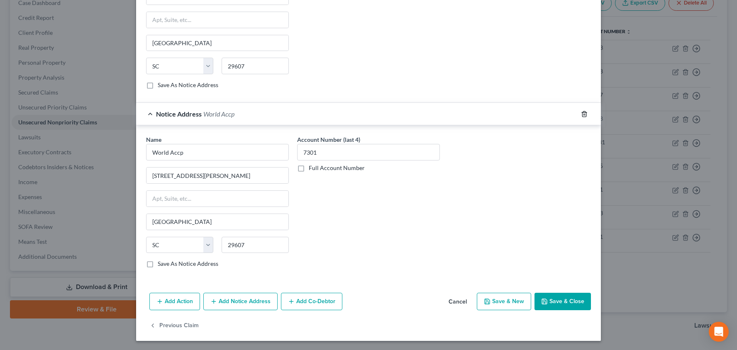
click at [582, 116] on icon "button" at bounding box center [584, 113] width 4 height 5
click at [584, 112] on polyline "button" at bounding box center [584, 112] width 5 height 0
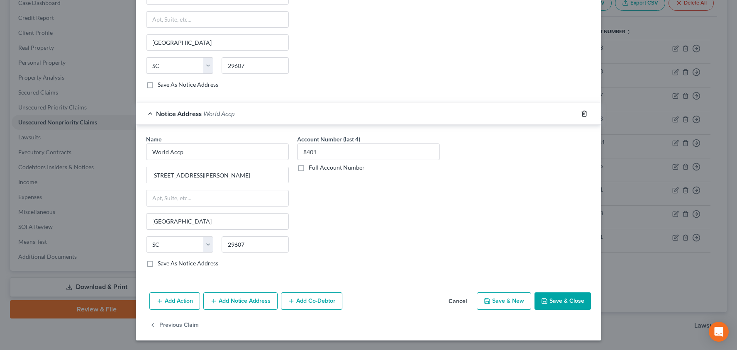
click at [584, 112] on polyline "button" at bounding box center [584, 112] width 5 height 0
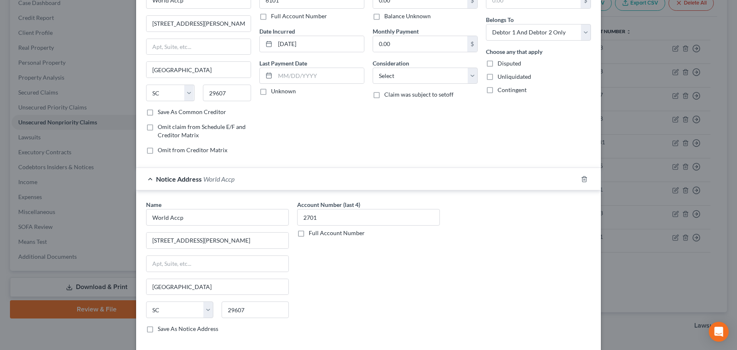
scroll to position [71, 0]
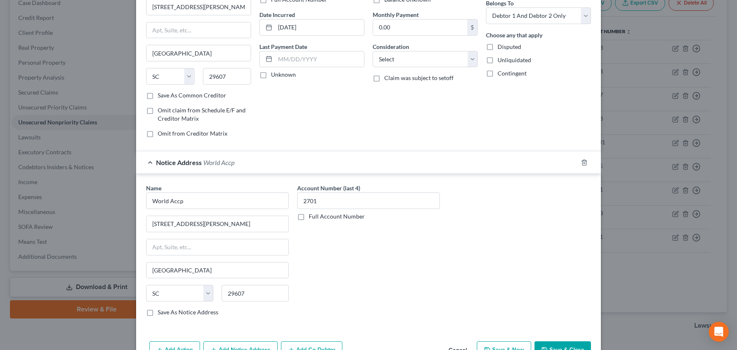
click at [586, 167] on div at bounding box center [589, 162] width 23 height 13
click at [584, 163] on icon "button" at bounding box center [584, 162] width 7 height 7
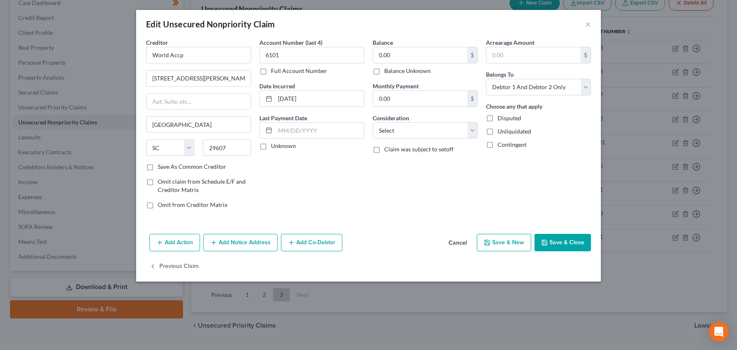
click at [559, 241] on button "Save & Close" at bounding box center [562, 242] width 56 height 17
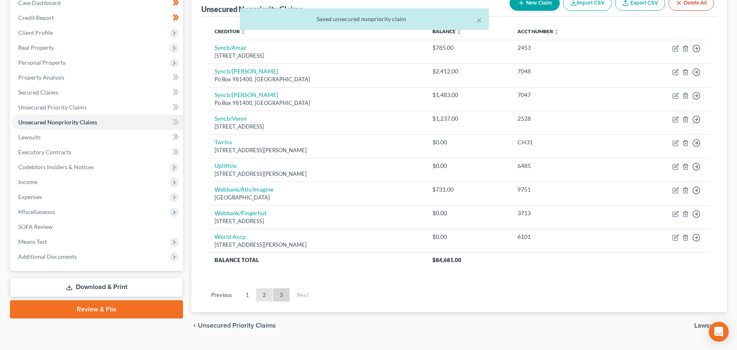
click at [263, 293] on link "2" at bounding box center [264, 294] width 17 height 13
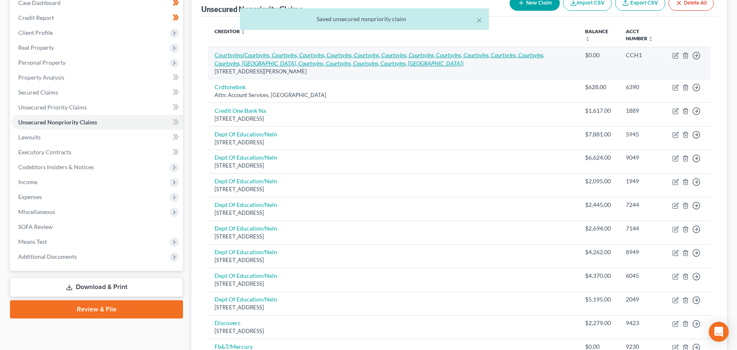
click at [368, 61] on icon "(Courtsylns, Courtsylns, Courtsylns, Courtsylns, Courtsylns, Courtsylns, Courts…" at bounding box center [380, 58] width 330 height 15
select select "37"
select select "1"
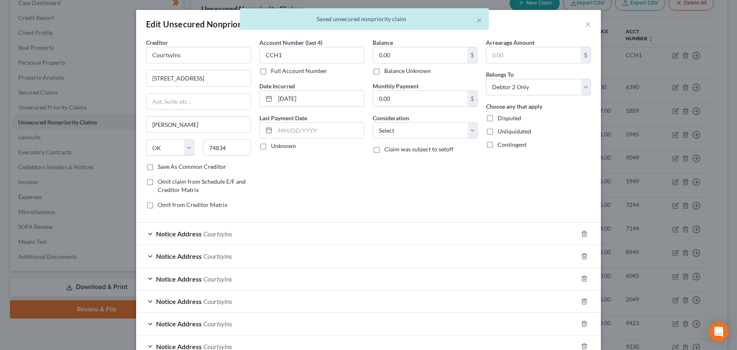
scroll to position [122, 0]
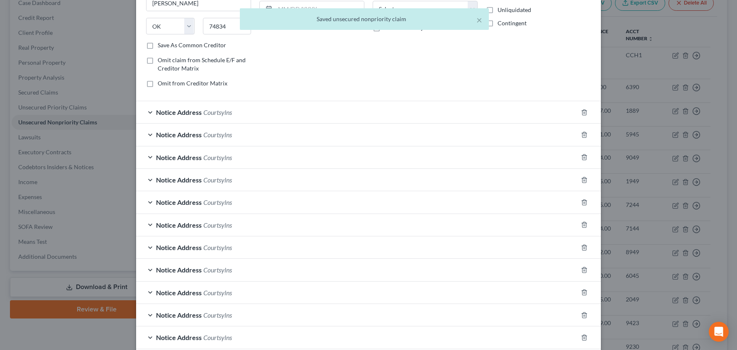
click at [394, 108] on div "Notice Address Courtsylns" at bounding box center [357, 112] width 442 height 22
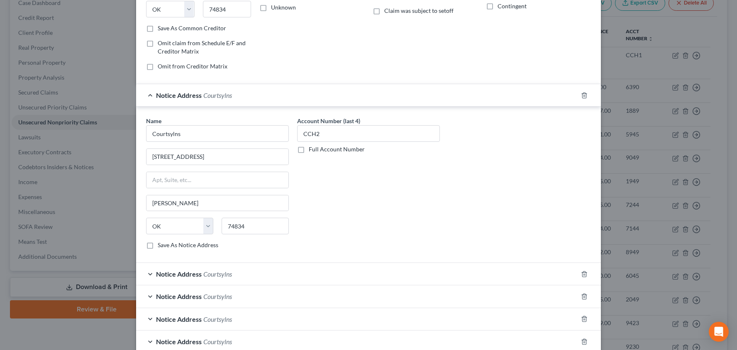
scroll to position [284, 0]
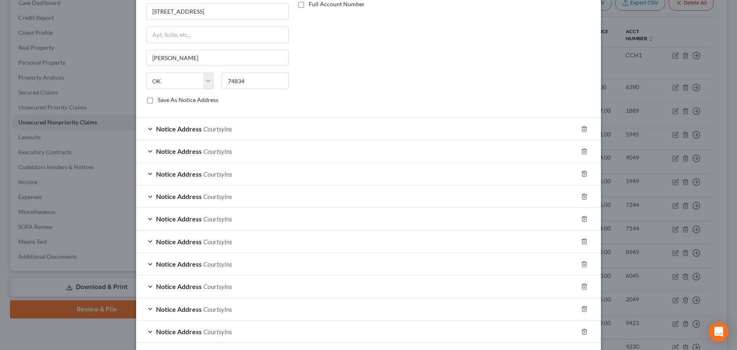
click at [398, 136] on div "Notice Address Courtsylns" at bounding box center [357, 129] width 442 height 22
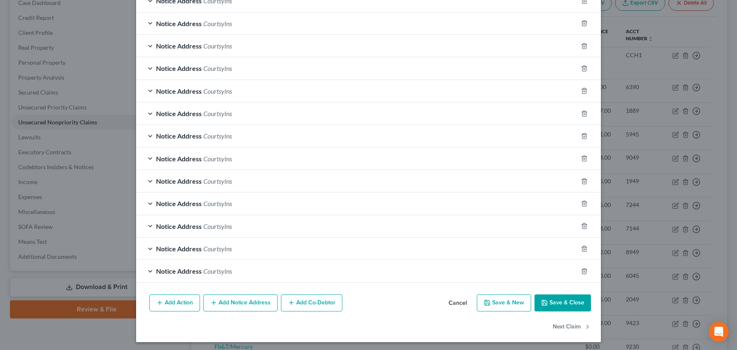
scroll to position [658, 0]
click at [509, 262] on div "Notice Address Courtsylns" at bounding box center [357, 272] width 442 height 22
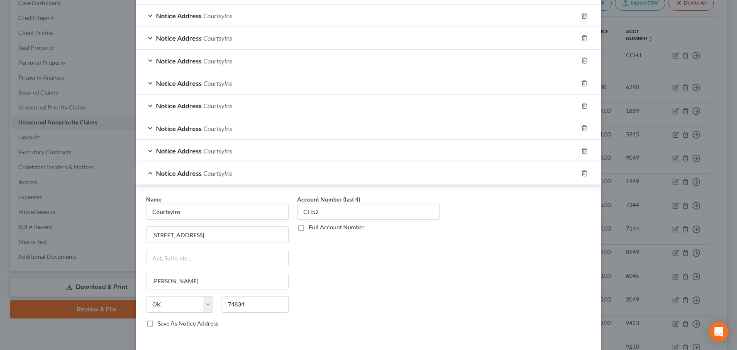
scroll to position [759, 0]
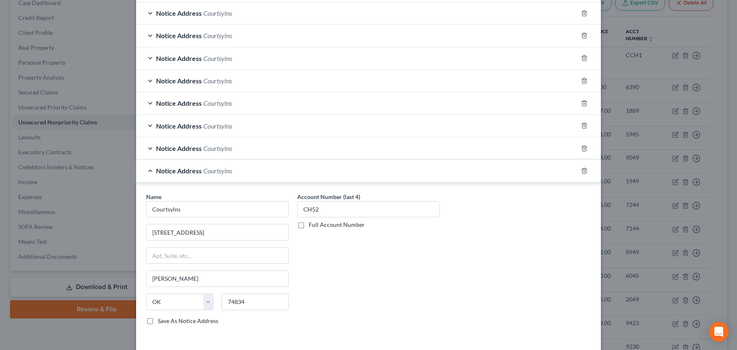
click at [378, 145] on div "Notice Address Courtsylns" at bounding box center [357, 148] width 442 height 22
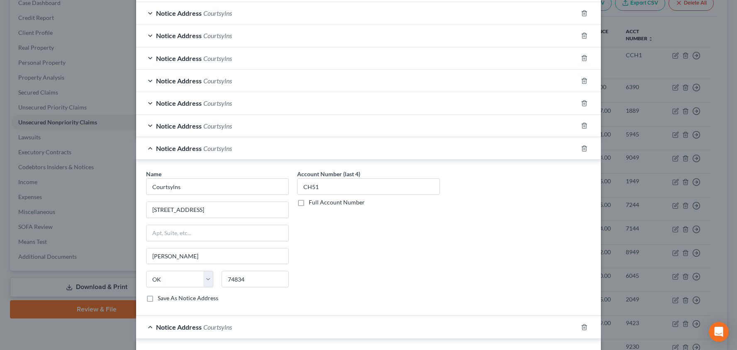
click at [371, 127] on div "Notice Address Courtsylns" at bounding box center [357, 126] width 442 height 22
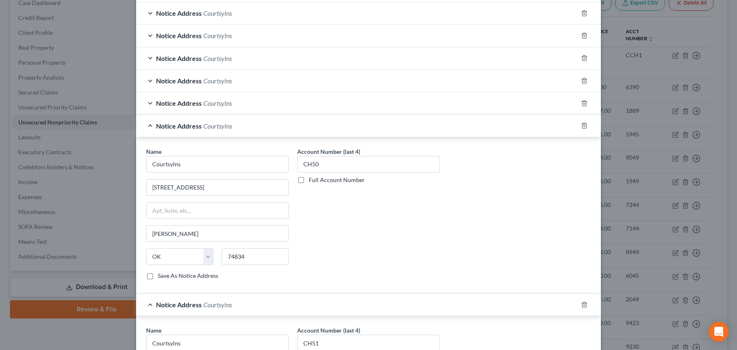
click at [364, 100] on div "Notice Address Courtsylns" at bounding box center [357, 103] width 442 height 22
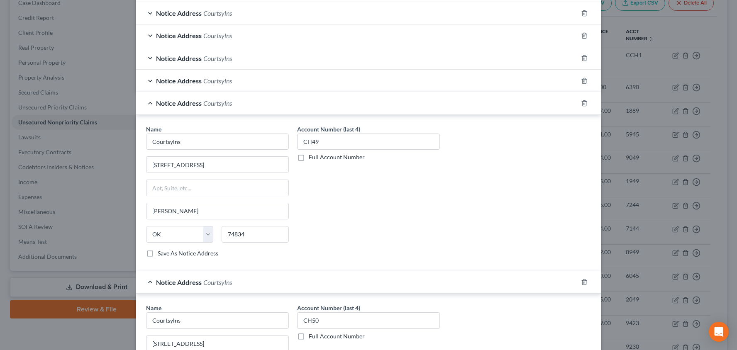
click at [361, 85] on div "Notice Address Courtsylns" at bounding box center [357, 81] width 442 height 22
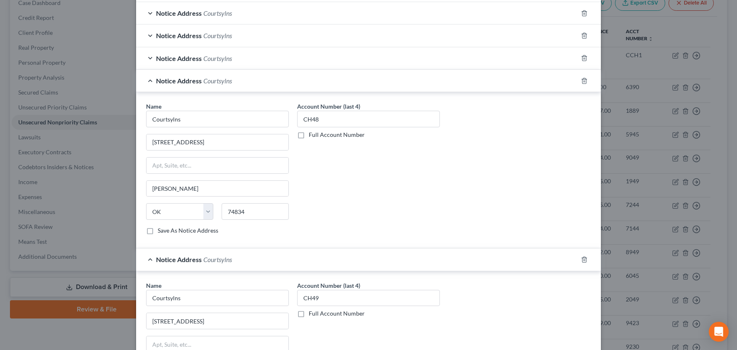
click at [359, 72] on div "Notice Address Courtsylns" at bounding box center [357, 81] width 442 height 22
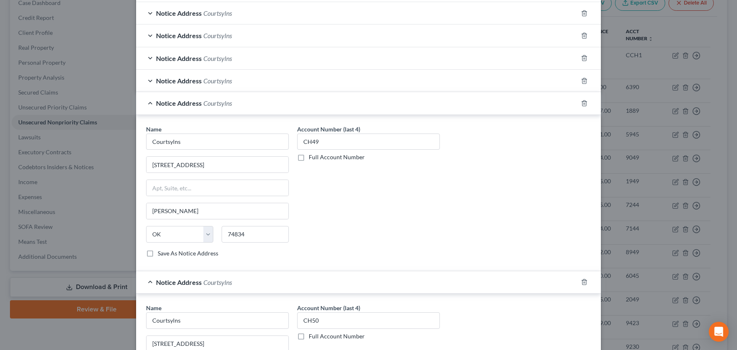
click at [348, 66] on div "Notice Address Courtsylns" at bounding box center [357, 58] width 442 height 22
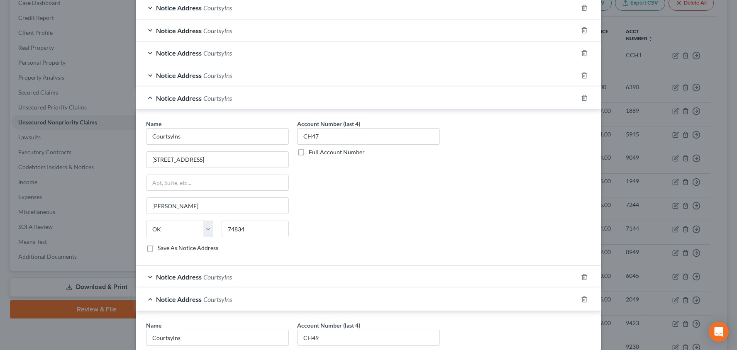
click at [344, 74] on div "Notice Address Courtsylns" at bounding box center [357, 75] width 442 height 22
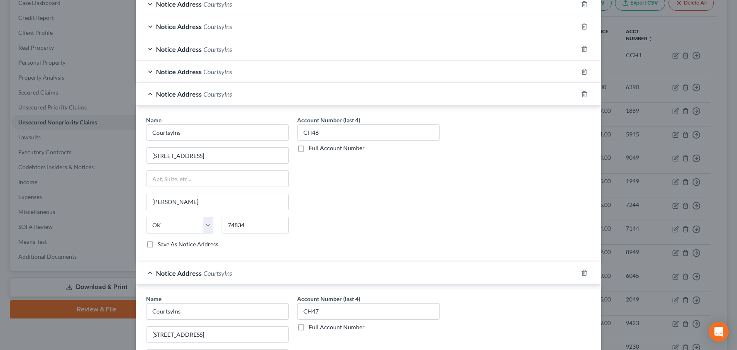
click at [344, 74] on div "Notice Address Courtsylns" at bounding box center [357, 72] width 442 height 22
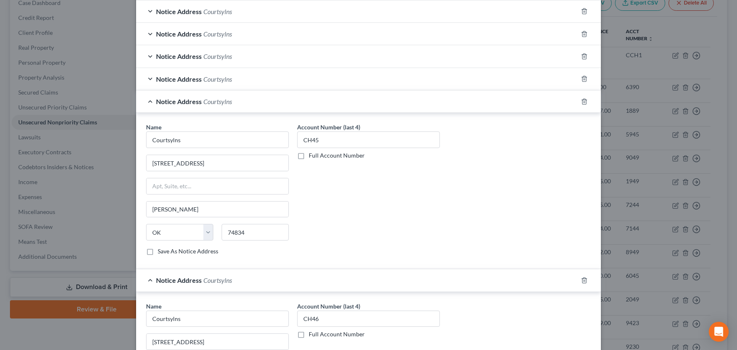
click at [344, 74] on div "Notice Address Courtsylns" at bounding box center [357, 79] width 442 height 22
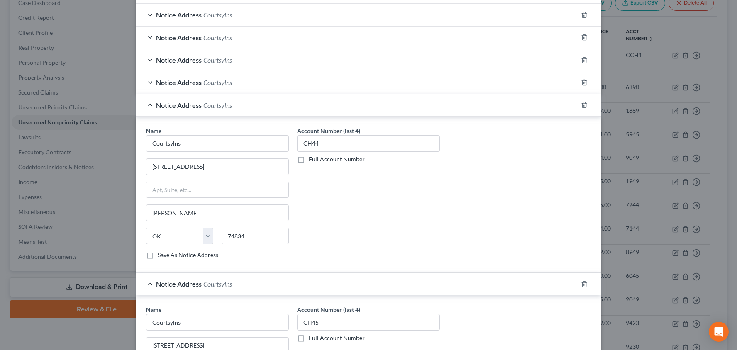
click at [344, 74] on div "Notice Address Courtsylns" at bounding box center [357, 82] width 442 height 22
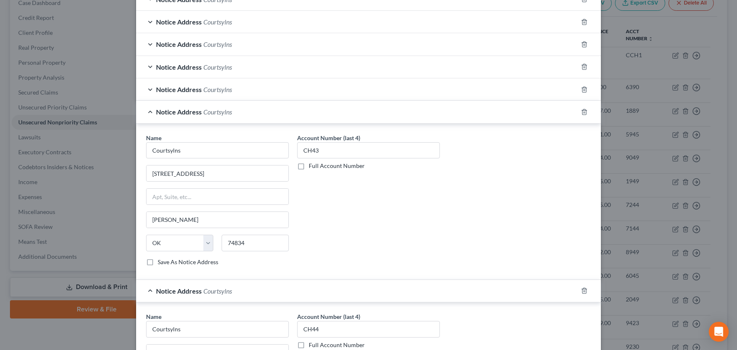
scroll to position [611, 0]
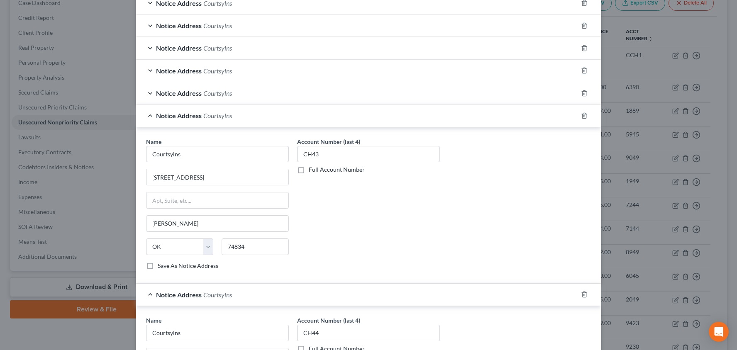
click at [344, 74] on div "Notice Address Courtsylns" at bounding box center [357, 71] width 442 height 22
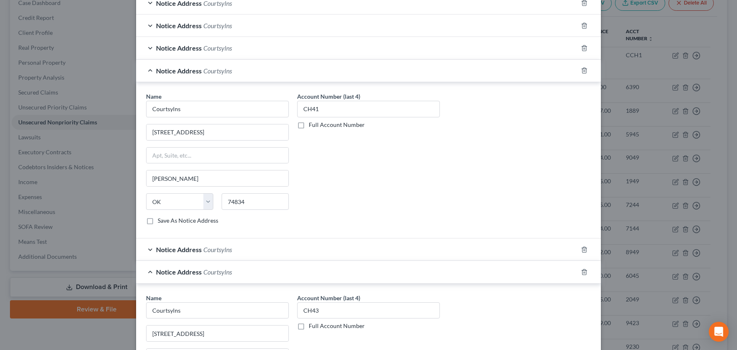
click at [326, 254] on div "Notice Address Courtsylns" at bounding box center [357, 250] width 442 height 22
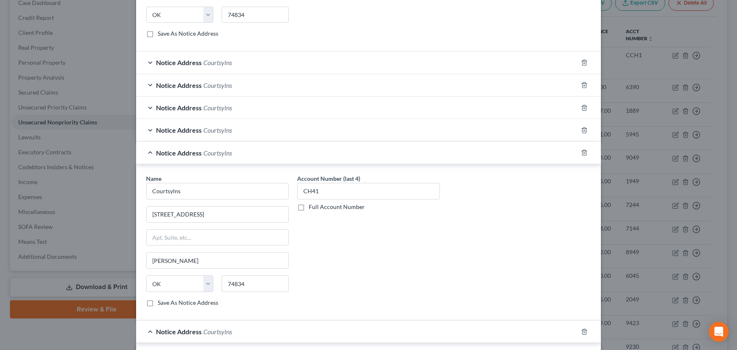
scroll to position [528, 0]
click at [332, 133] on div "Notice Address Courtsylns" at bounding box center [357, 131] width 442 height 22
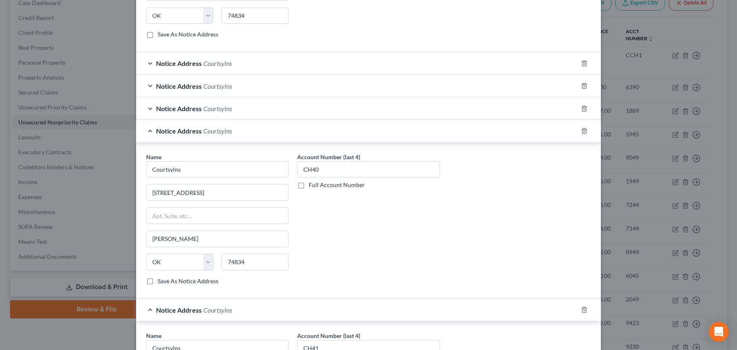
click at [330, 110] on div "Notice Address Courtsylns" at bounding box center [357, 109] width 442 height 22
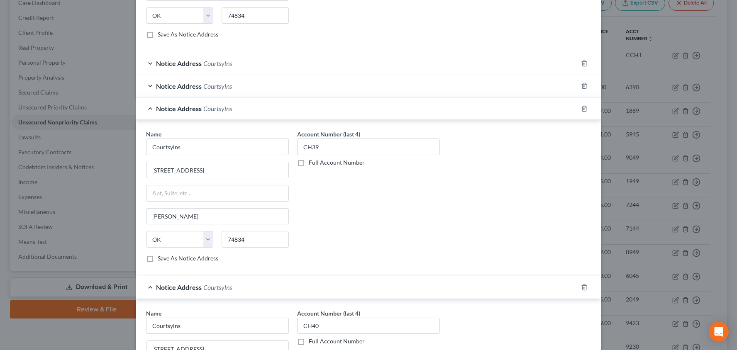
click at [329, 87] on div "Notice Address Courtsylns" at bounding box center [357, 86] width 442 height 22
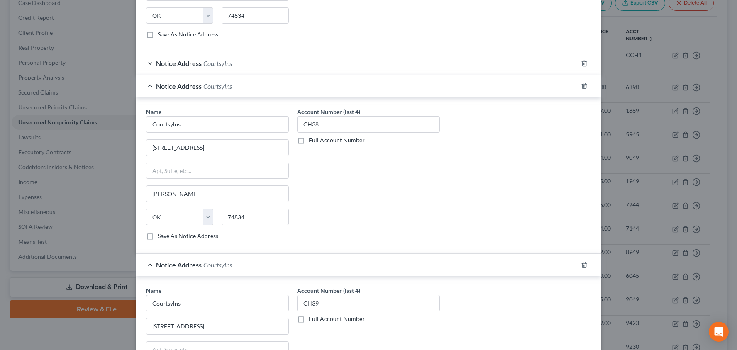
click at [320, 63] on div "Notice Address Courtsylns" at bounding box center [357, 63] width 442 height 22
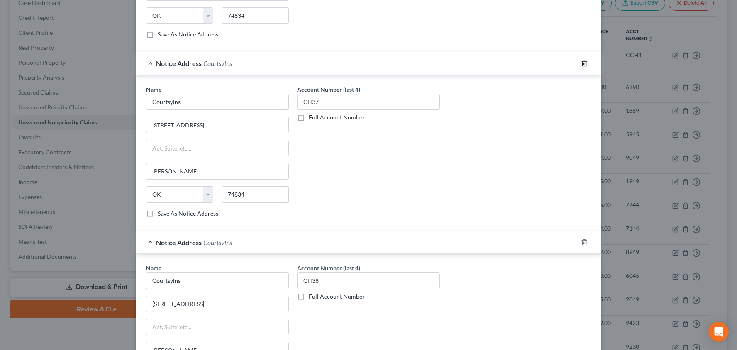
click at [586, 63] on icon "button" at bounding box center [584, 63] width 4 height 5
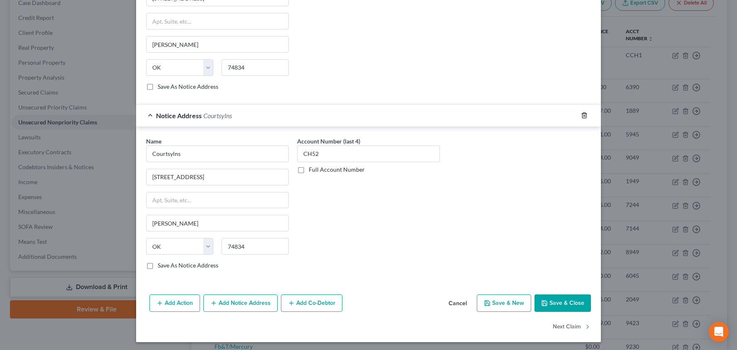
click at [585, 115] on line "button" at bounding box center [585, 116] width 0 height 2
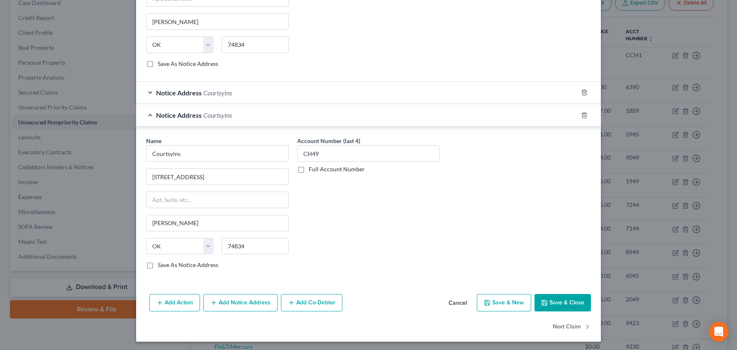
click at [585, 115] on line "button" at bounding box center [585, 116] width 0 height 2
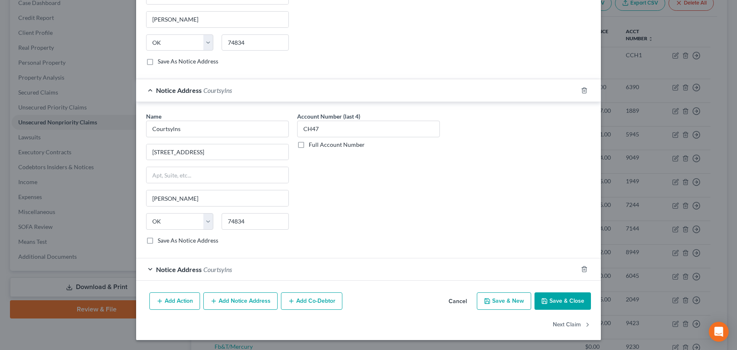
scroll to position [2110, 0]
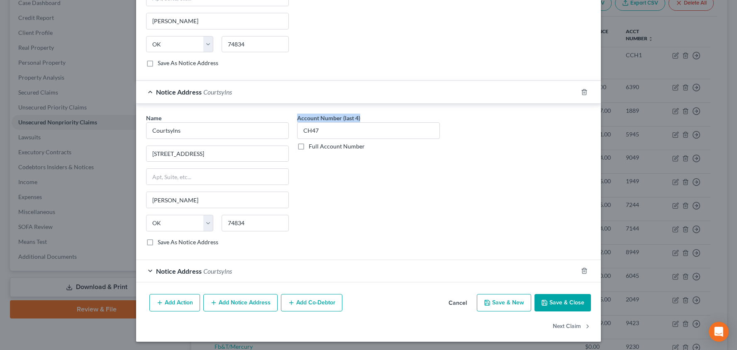
click at [585, 114] on div "Name * Courtsylns 714 1/[GEOGRAPHIC_DATA][PERSON_NAME] [US_STATE][GEOGRAPHIC_DA…" at bounding box center [368, 183] width 453 height 139
click at [588, 97] on div at bounding box center [589, 91] width 23 height 13
click at [585, 92] on line "button" at bounding box center [585, 93] width 0 height 2
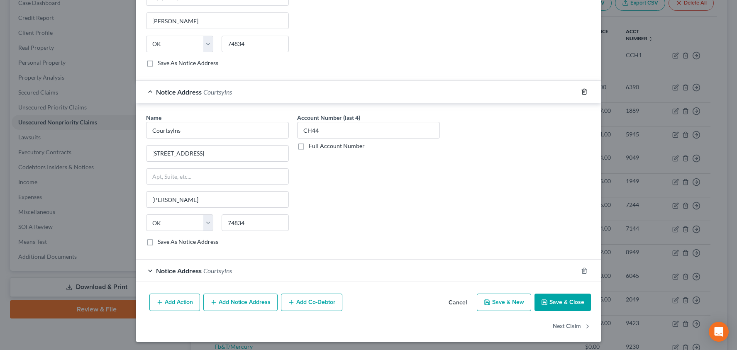
click at [585, 92] on line "button" at bounding box center [585, 93] width 0 height 2
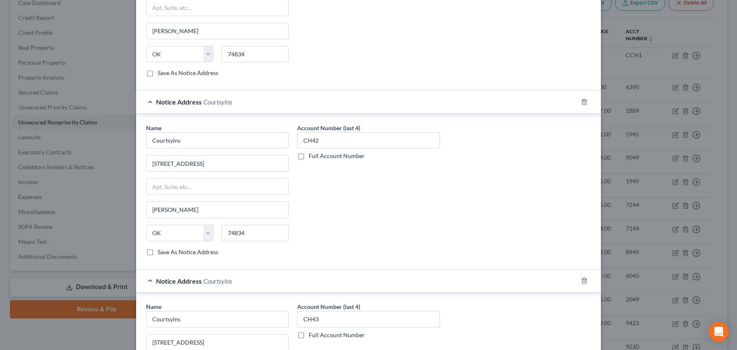
scroll to position [1234, 0]
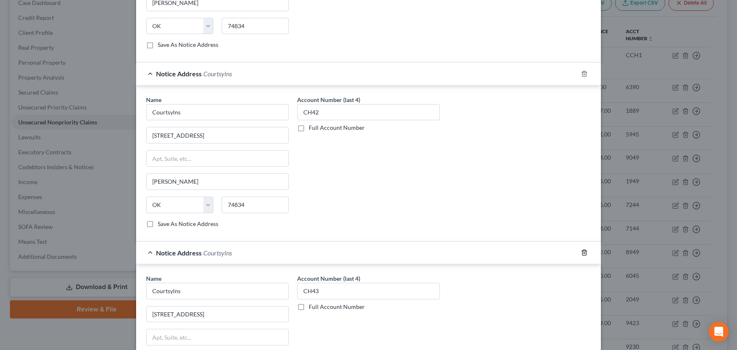
click at [586, 251] on icon "button" at bounding box center [584, 252] width 7 height 7
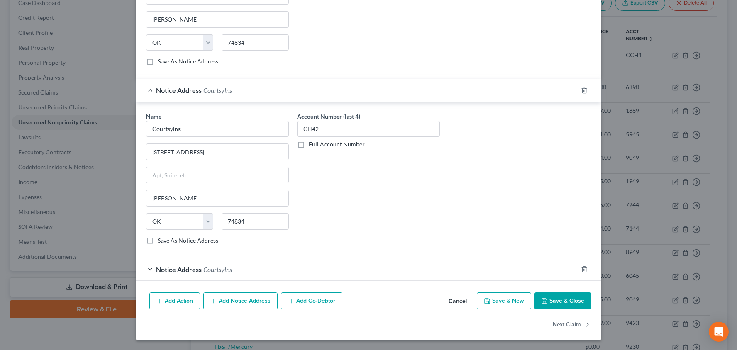
scroll to position [1216, 0]
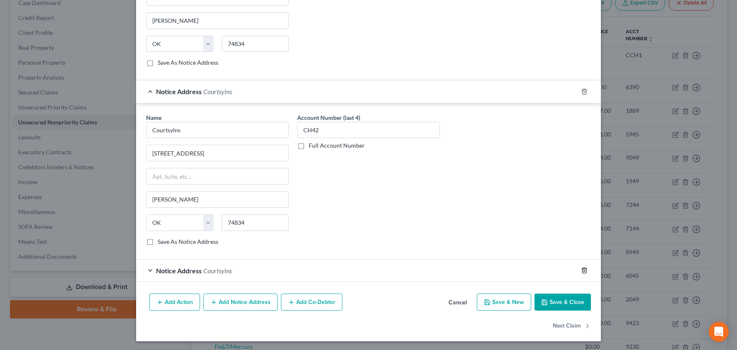
click at [585, 268] on icon "button" at bounding box center [584, 270] width 7 height 7
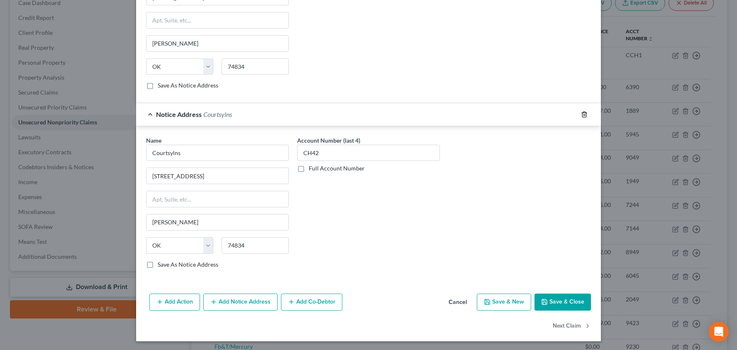
click at [586, 114] on icon "button" at bounding box center [584, 114] width 4 height 5
click at [586, 114] on icon "button" at bounding box center [584, 113] width 4 height 5
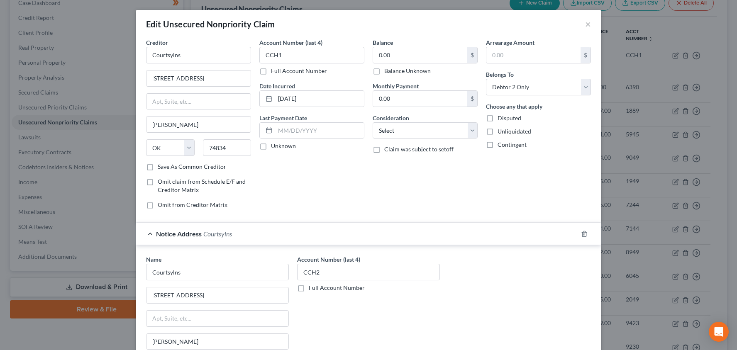
scroll to position [0, 0]
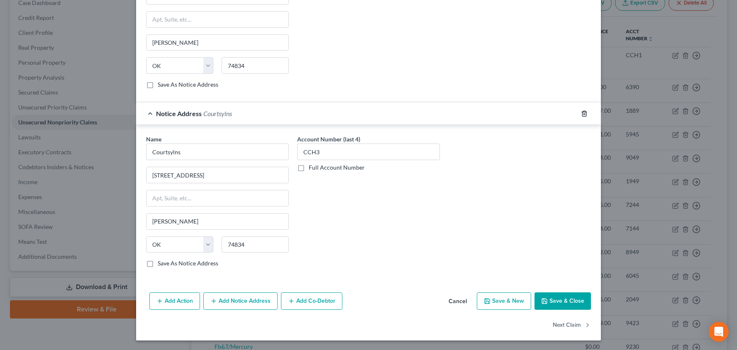
click at [586, 114] on icon "button" at bounding box center [584, 113] width 4 height 5
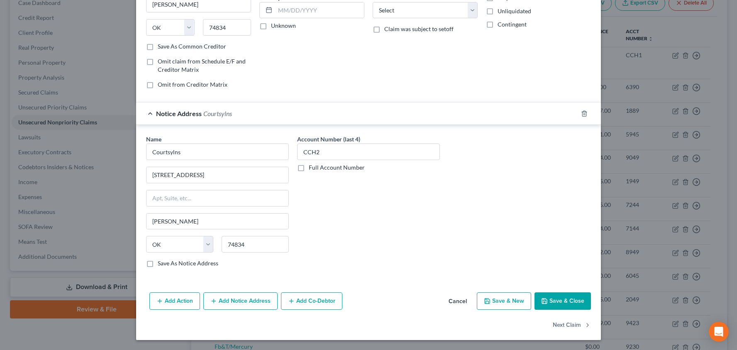
scroll to position [120, 0]
click at [584, 113] on icon "button" at bounding box center [584, 113] width 7 height 7
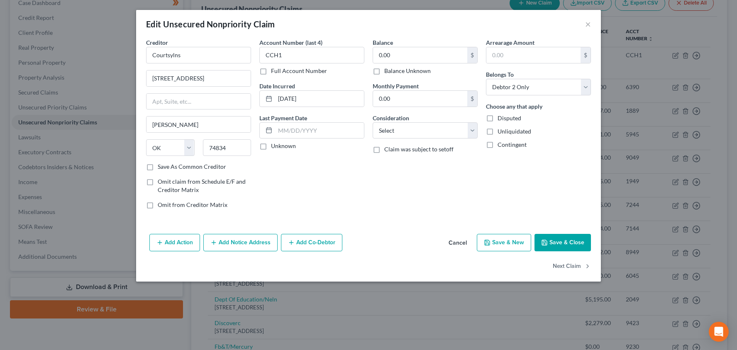
scroll to position [0, 0]
click at [565, 244] on button "Save & Close" at bounding box center [562, 242] width 56 height 17
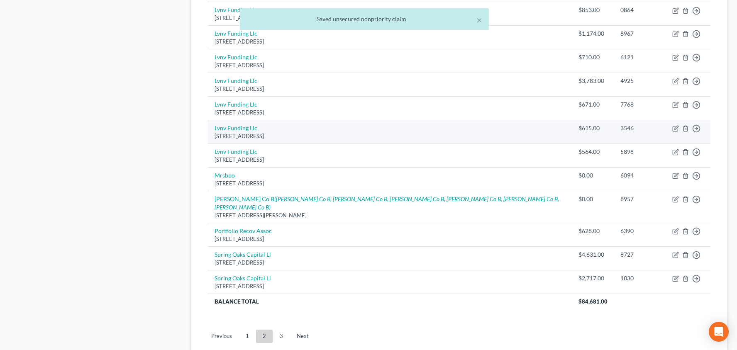
scroll to position [569, 0]
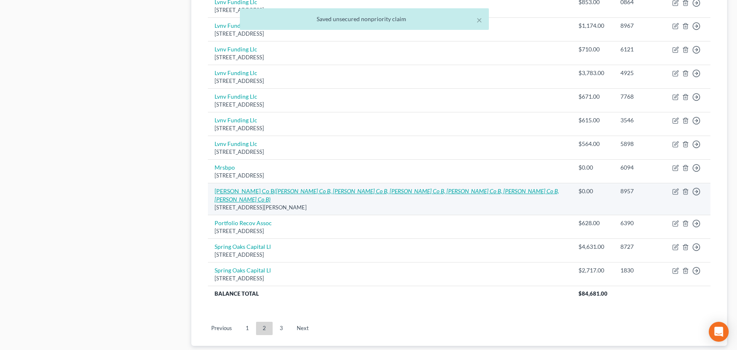
click at [382, 188] on icon "([PERSON_NAME] Co B, [PERSON_NAME] Co B, [PERSON_NAME] Co B, [PERSON_NAME] Co B…" at bounding box center [387, 195] width 344 height 15
select select "37"
select select "2"
select select "37"
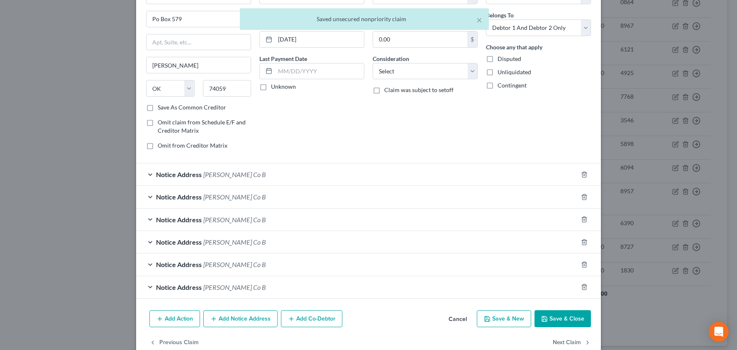
scroll to position [76, 0]
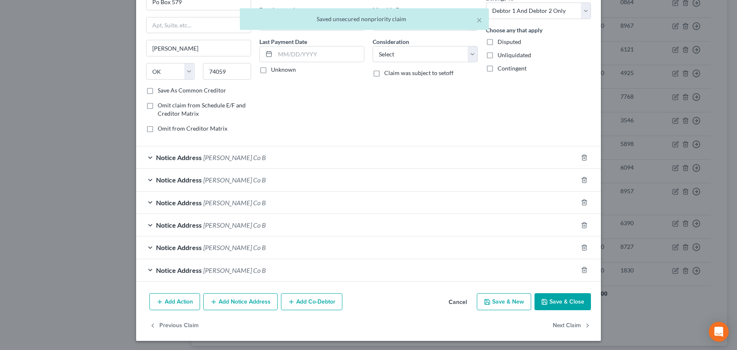
click at [355, 160] on div "Notice Address [PERSON_NAME] Co B" at bounding box center [357, 157] width 442 height 22
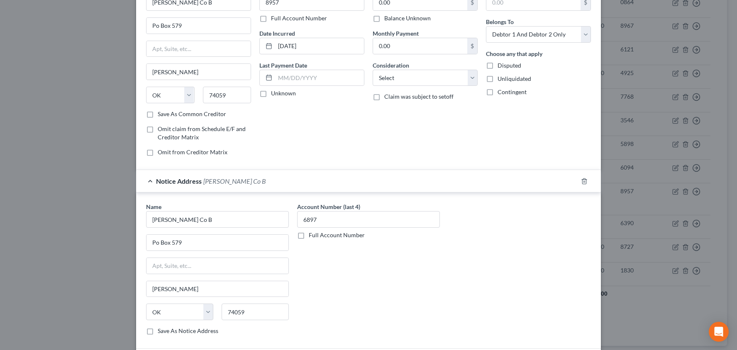
scroll to position [0, 0]
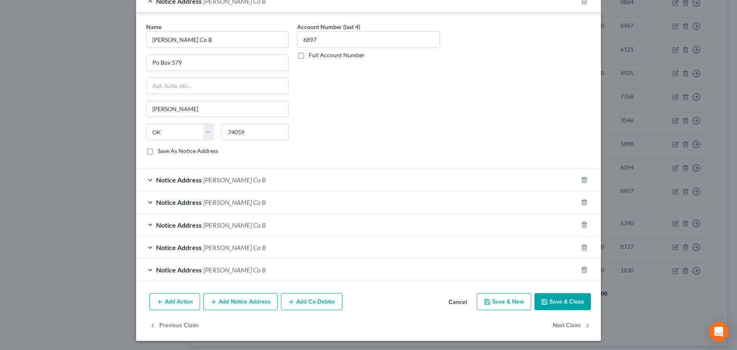
click at [353, 171] on div "Notice Address [PERSON_NAME] Co B" at bounding box center [357, 180] width 442 height 22
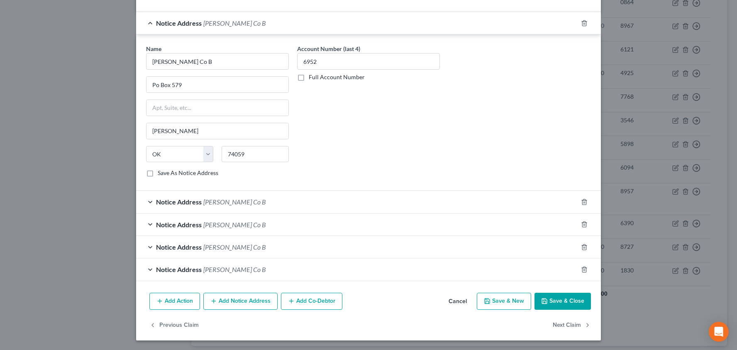
click at [356, 201] on div "Notice Address [PERSON_NAME] Co B" at bounding box center [357, 202] width 442 height 22
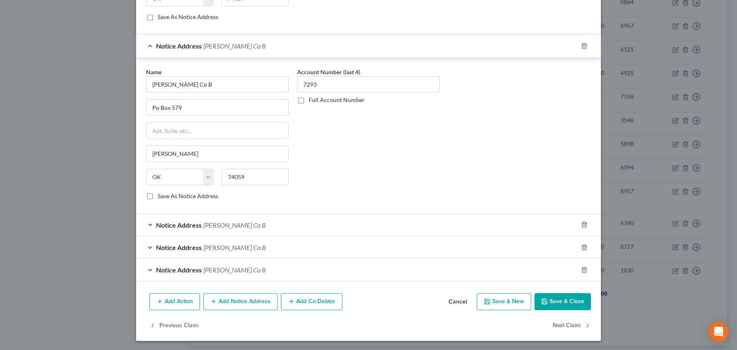
click at [348, 222] on div "Notice Address [PERSON_NAME] Co B" at bounding box center [357, 225] width 442 height 22
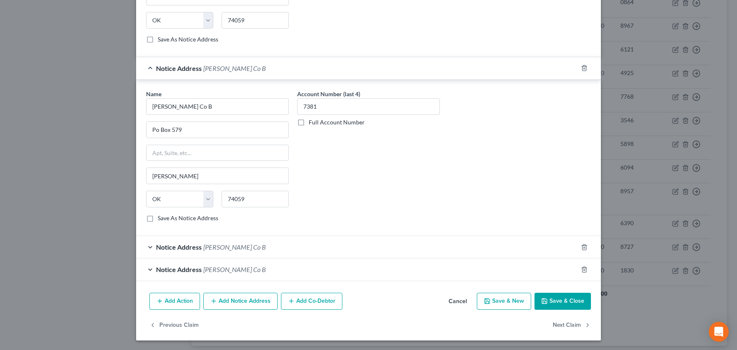
scroll to position [702, 0]
click at [353, 250] on div "Notice Address [PERSON_NAME] Co B" at bounding box center [357, 248] width 442 height 22
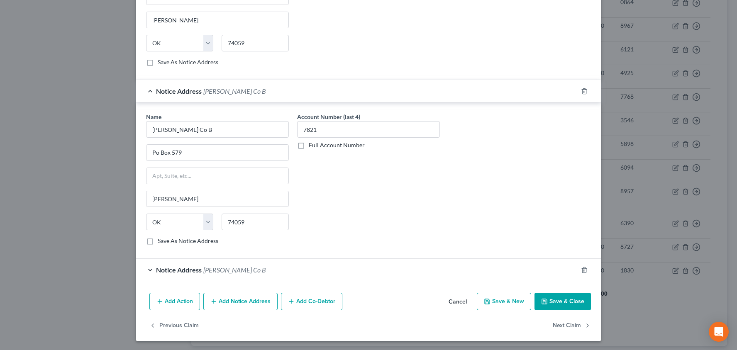
click at [355, 263] on div "Notice Address [PERSON_NAME] Co B" at bounding box center [357, 270] width 442 height 22
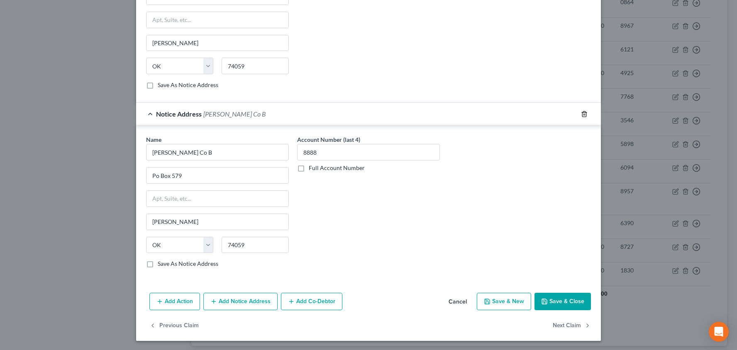
click at [583, 113] on icon "button" at bounding box center [584, 114] width 7 height 7
click at [583, 113] on icon "button" at bounding box center [584, 113] width 7 height 7
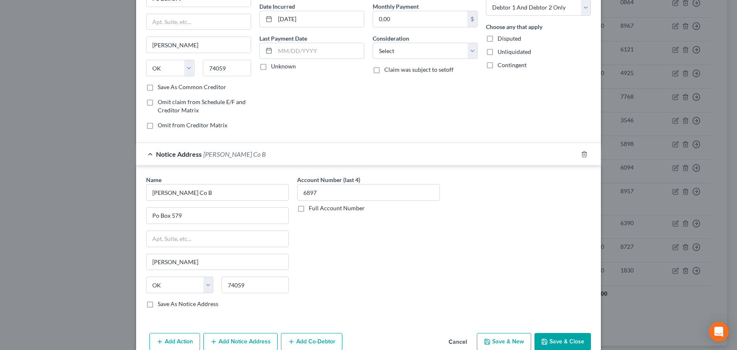
scroll to position [108, 0]
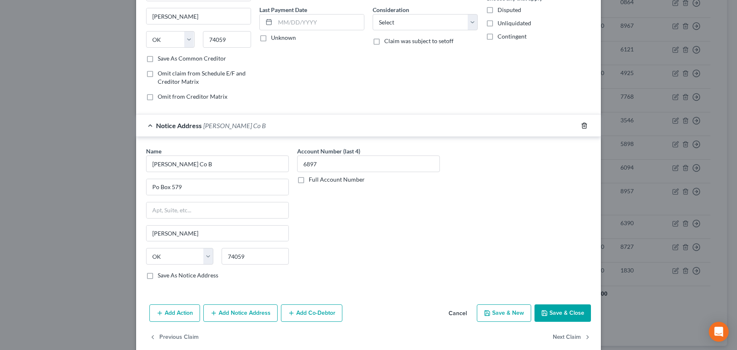
click at [583, 124] on icon "button" at bounding box center [584, 125] width 7 height 7
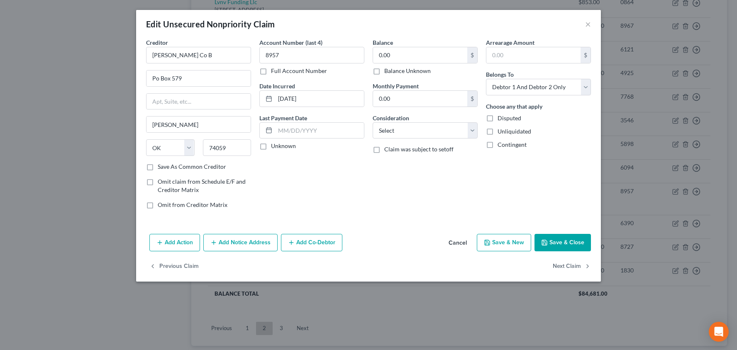
scroll to position [0, 0]
click at [556, 252] on div "Add Action Add Notice Address Add Co-Debtor Cancel Save & New Save & Close" at bounding box center [368, 244] width 465 height 27
click at [557, 249] on button "Save & Close" at bounding box center [562, 242] width 56 height 17
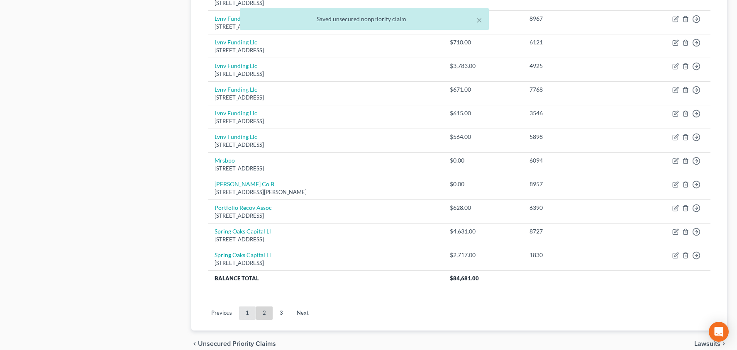
click at [246, 310] on link "1" at bounding box center [247, 313] width 17 height 13
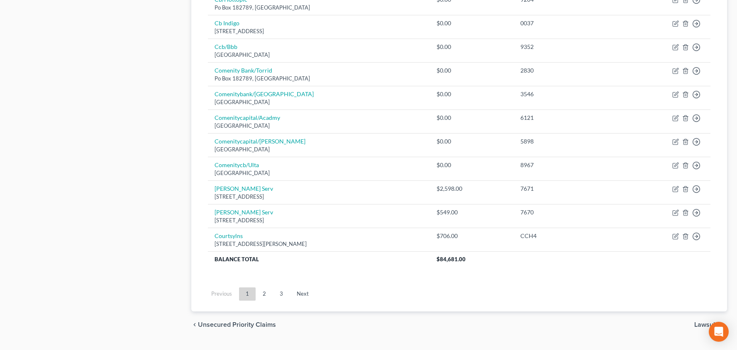
scroll to position [600, 0]
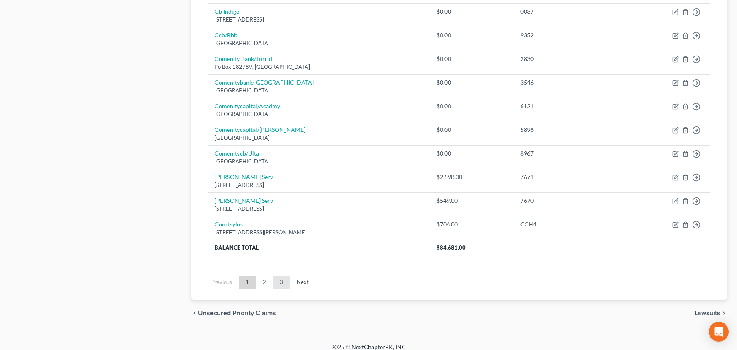
click at [275, 276] on link "3" at bounding box center [281, 282] width 17 height 13
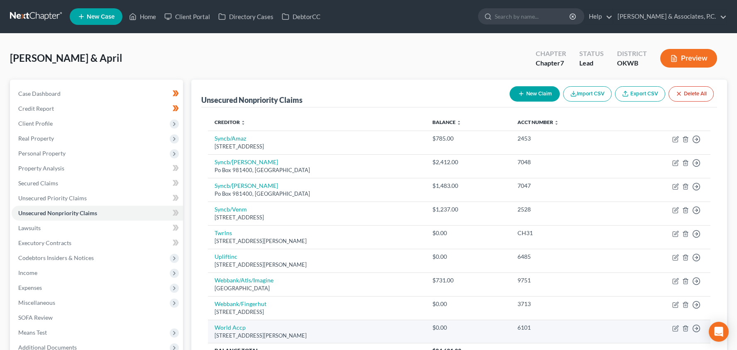
scroll to position [0, 0]
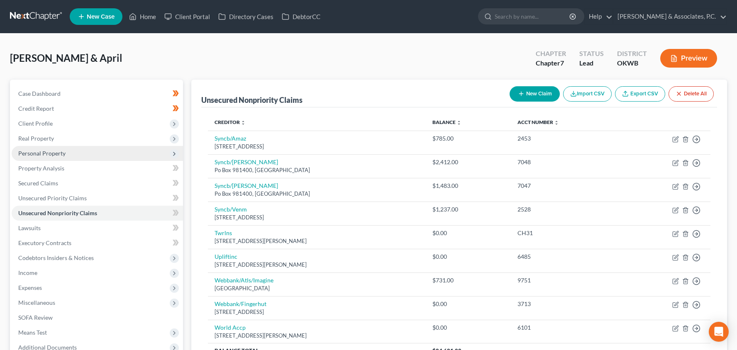
click at [102, 158] on span "Personal Property" at bounding box center [97, 153] width 171 height 15
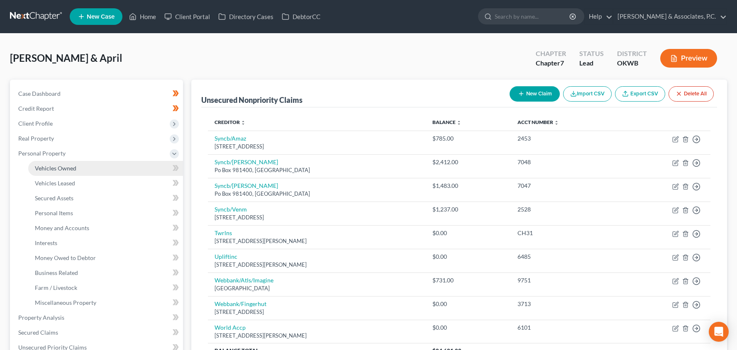
click at [93, 169] on link "Vehicles Owned" at bounding box center [105, 168] width 155 height 15
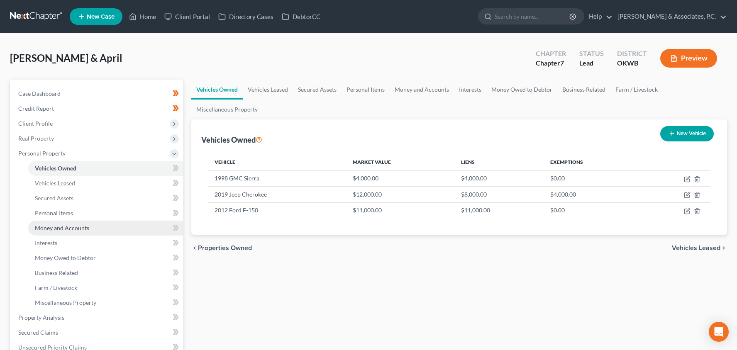
click at [88, 229] on span "Money and Accounts" at bounding box center [62, 228] width 54 height 7
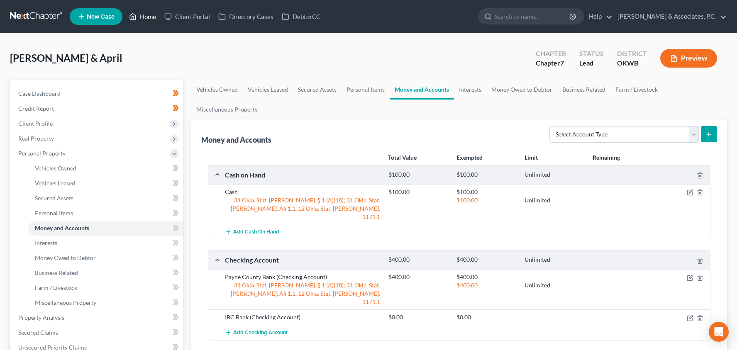
click at [145, 16] on link "Home" at bounding box center [142, 16] width 35 height 15
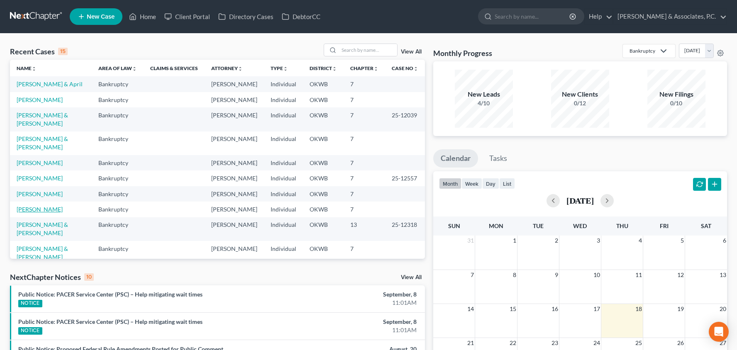
click at [45, 206] on link "[PERSON_NAME]" at bounding box center [40, 209] width 46 height 7
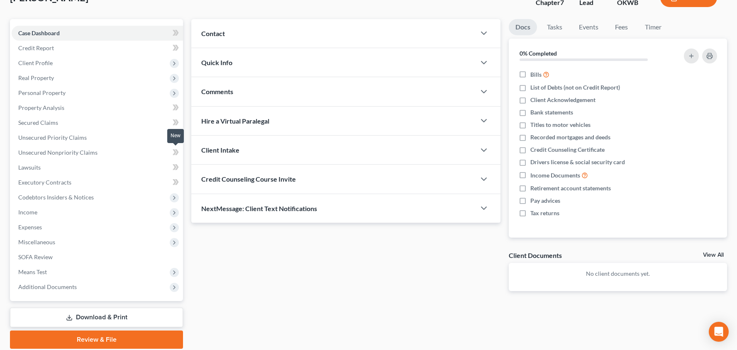
scroll to position [78, 0]
